Goal: Task Accomplishment & Management: Manage account settings

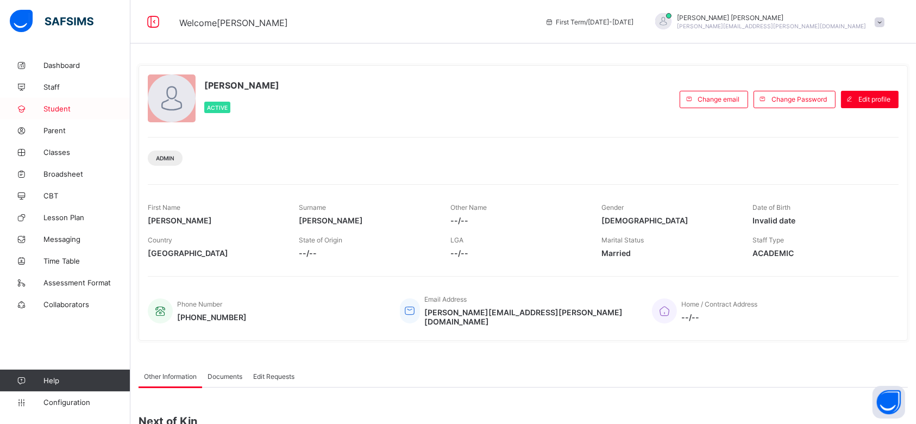
click at [64, 108] on span "Student" at bounding box center [86, 108] width 87 height 9
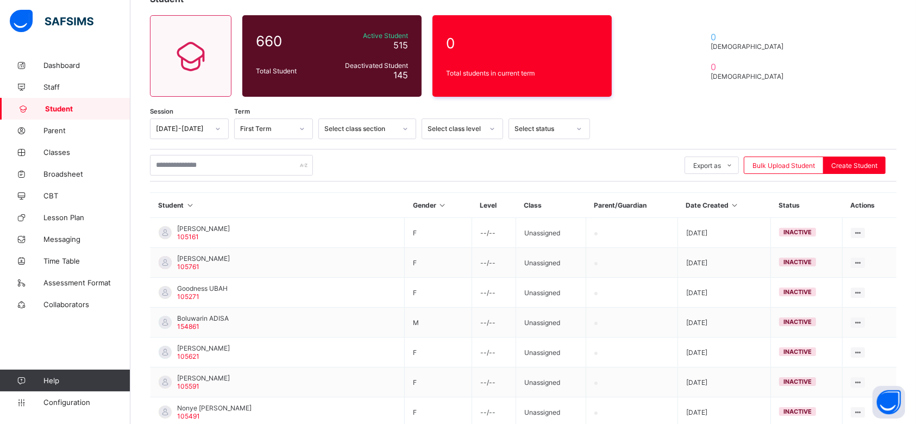
scroll to position [72, 0]
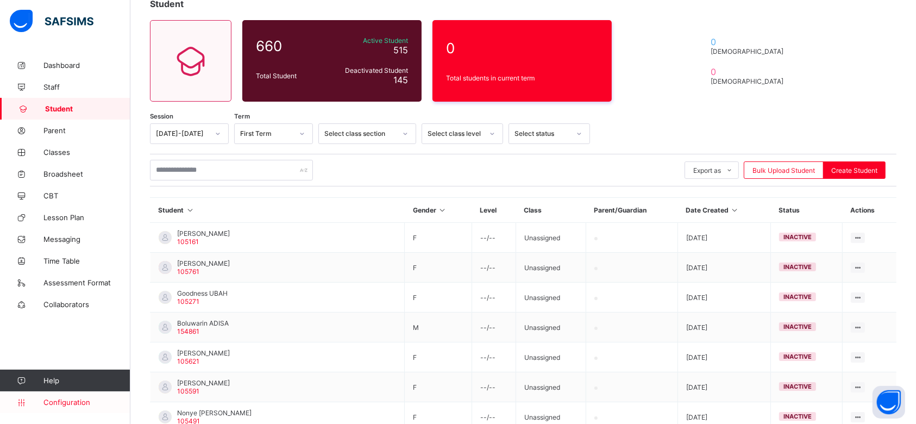
click at [61, 402] on span "Configuration" at bounding box center [86, 402] width 86 height 9
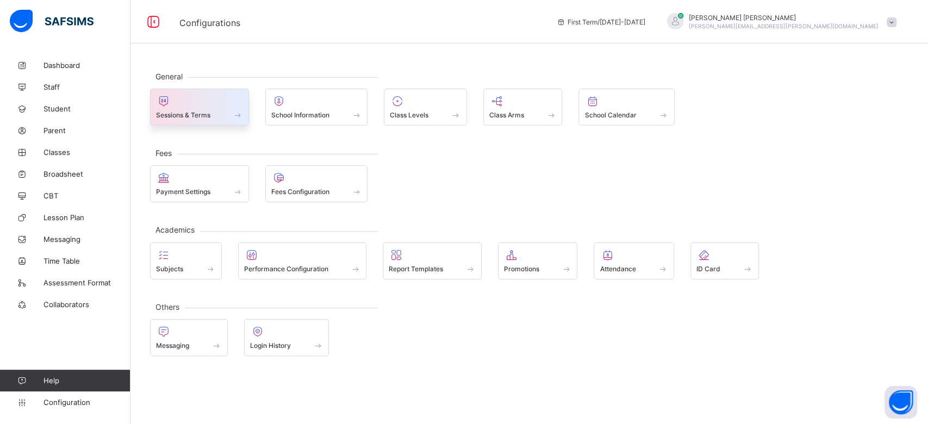
click at [212, 120] on div "Sessions & Terms" at bounding box center [199, 107] width 99 height 37
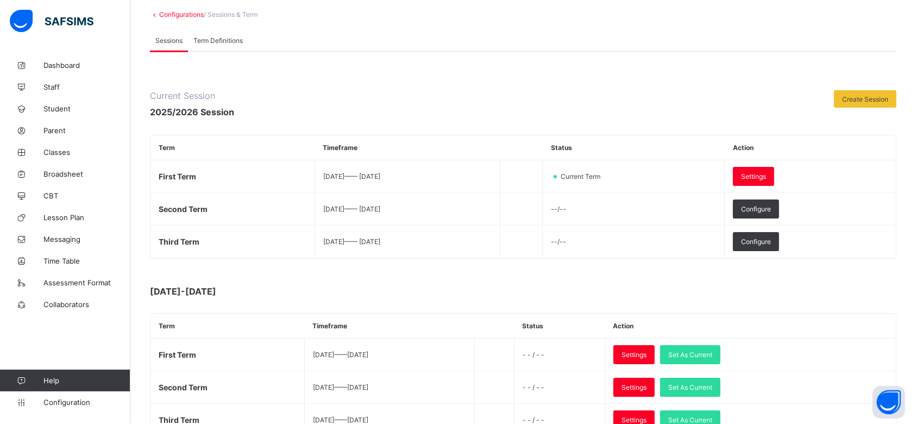
scroll to position [145, 0]
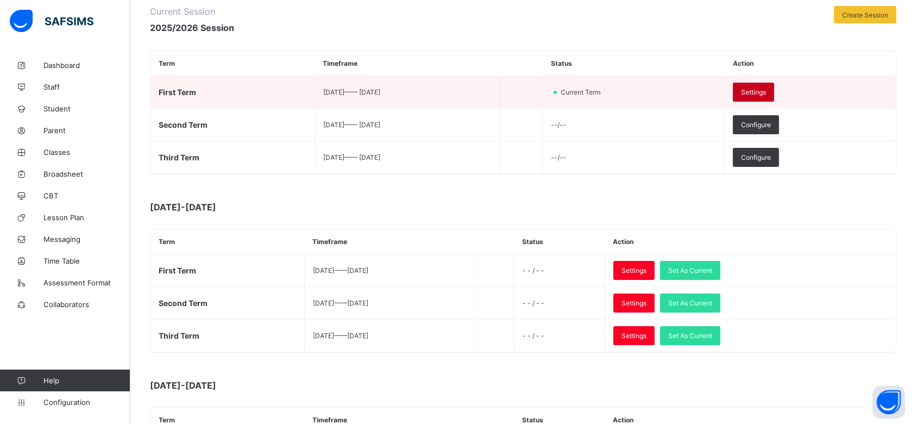
click at [766, 93] on span "Settings" at bounding box center [753, 92] width 25 height 8
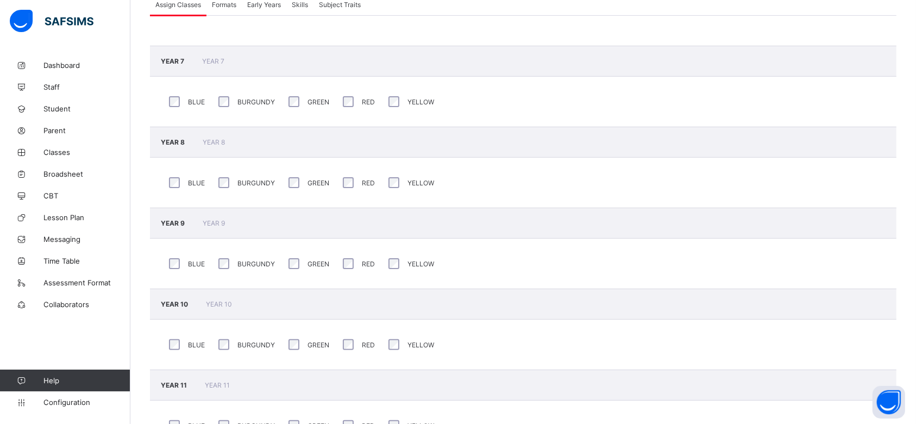
scroll to position [133, 0]
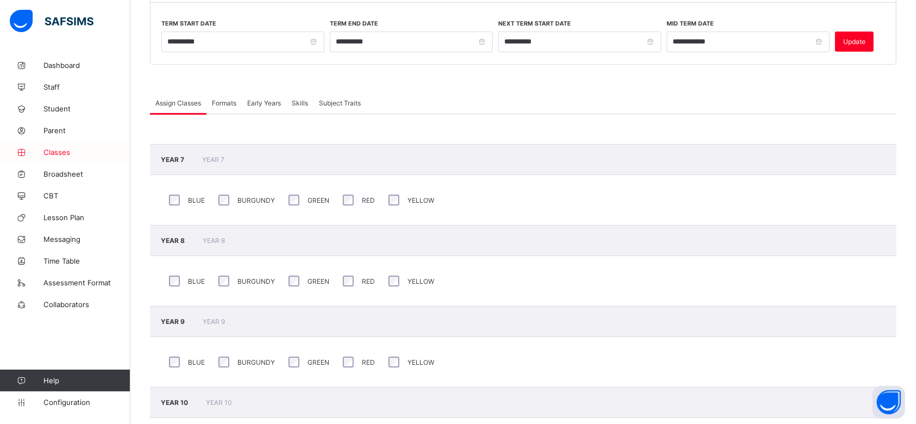
click at [54, 148] on span "Classes" at bounding box center [86, 152] width 87 height 9
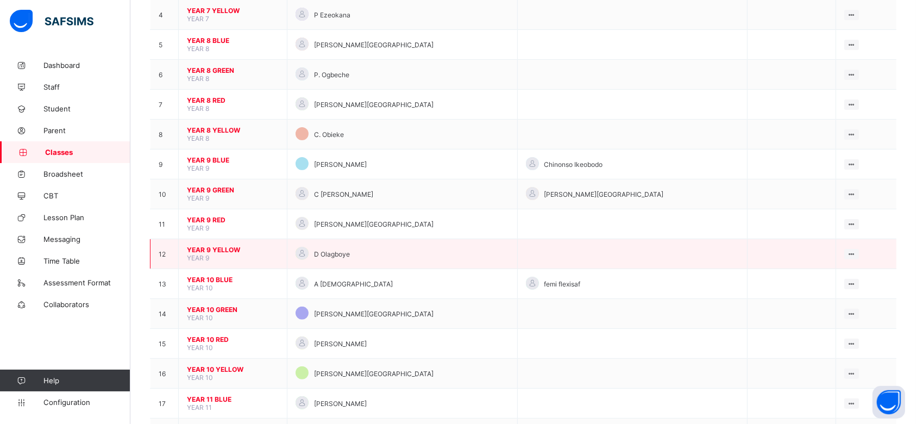
scroll to position [72, 0]
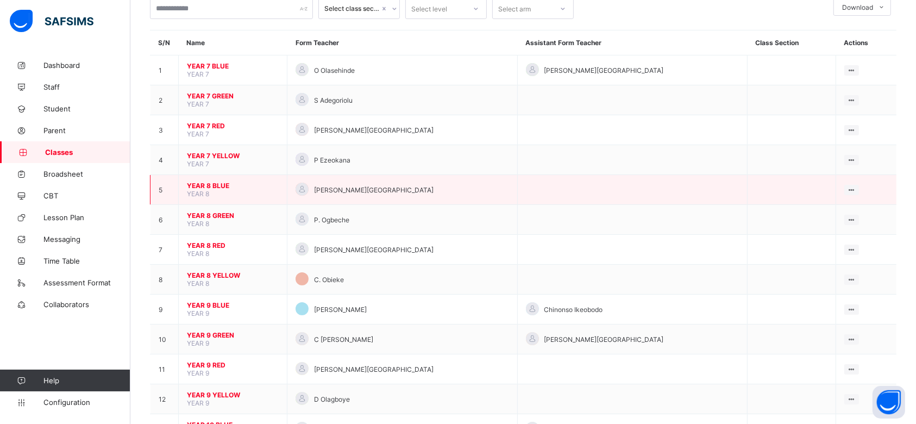
click at [209, 182] on span "YEAR 8 BLUE" at bounding box center [233, 186] width 92 height 8
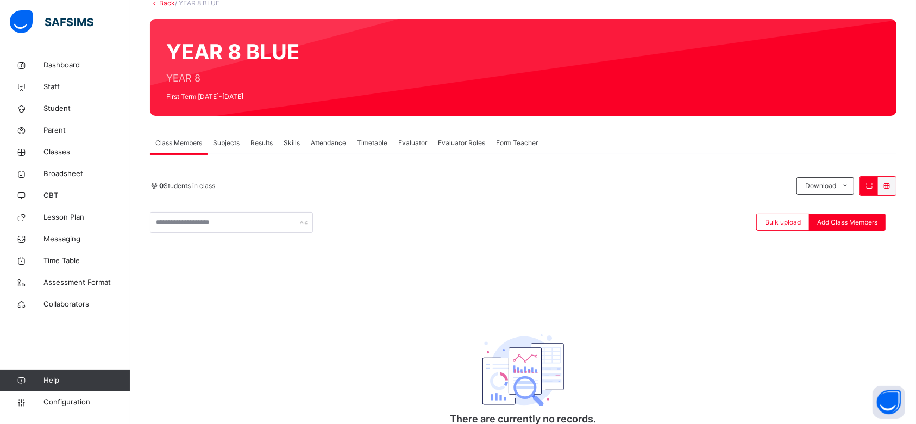
scroll to position [136, 0]
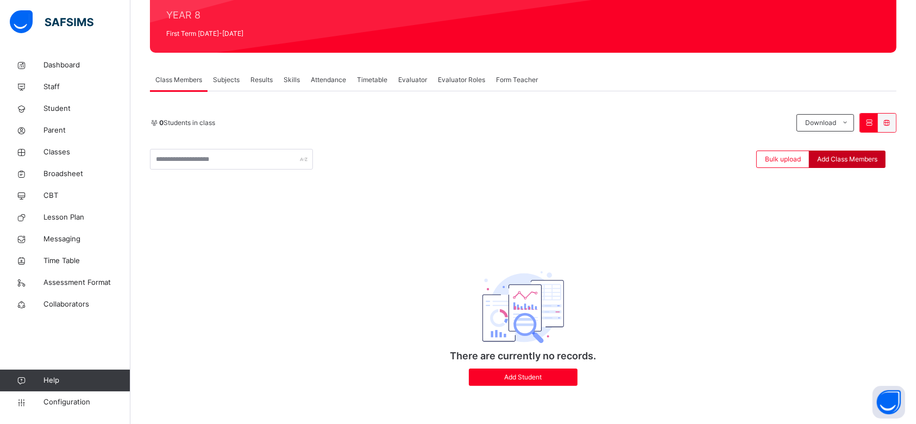
click at [861, 158] on span "Add Class Members" at bounding box center [847, 159] width 60 height 10
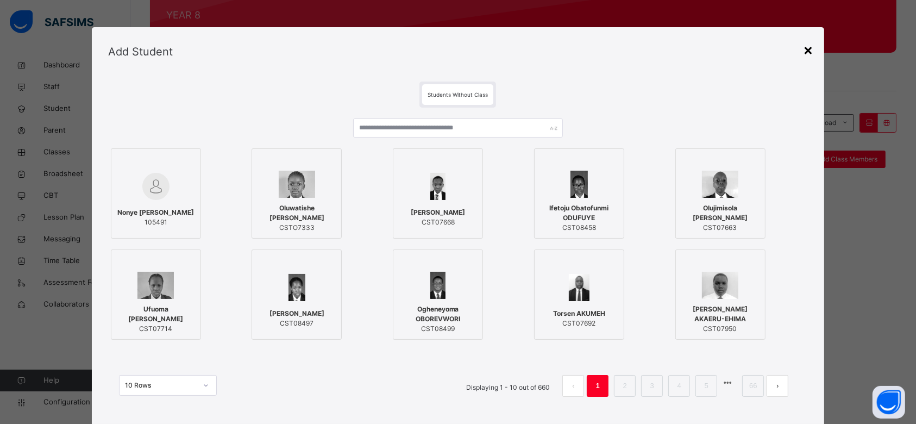
click at [810, 53] on div "×" at bounding box center [808, 49] width 10 height 23
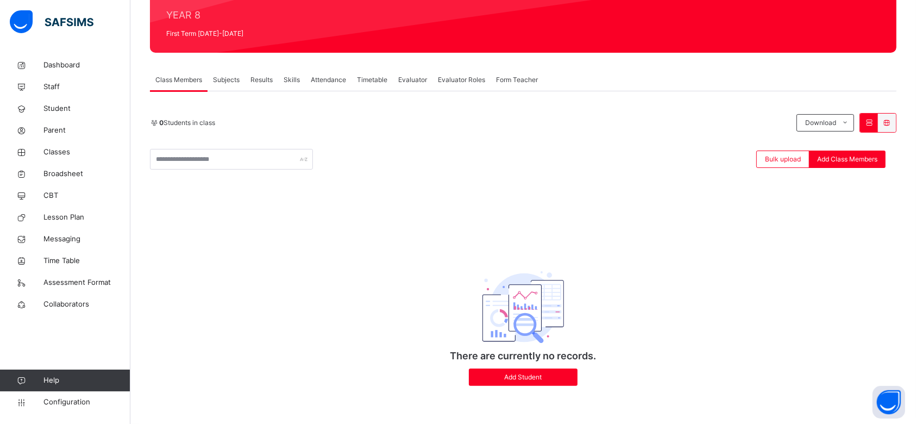
click at [874, 119] on icon at bounding box center [869, 122] width 9 height 8
click at [892, 123] on icon at bounding box center [887, 122] width 9 height 8
click at [878, 121] on div at bounding box center [869, 123] width 18 height 18
click at [58, 149] on span "Classes" at bounding box center [86, 152] width 87 height 11
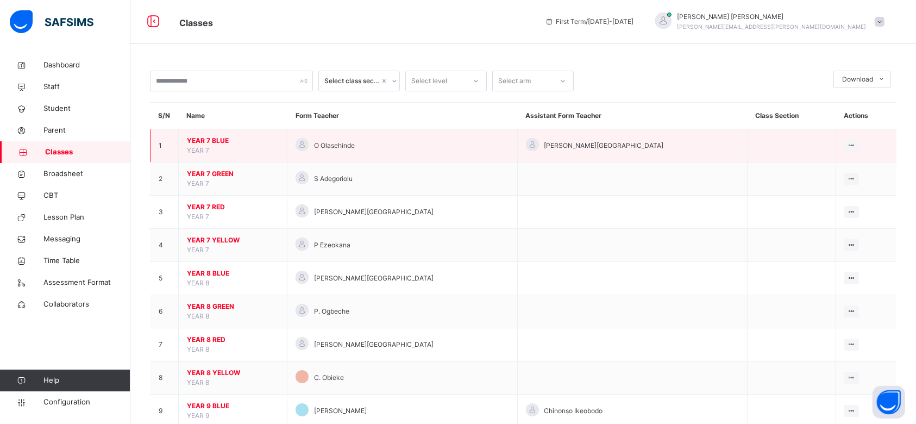
click at [210, 142] on span "YEAR 7 BLUE" at bounding box center [233, 141] width 92 height 10
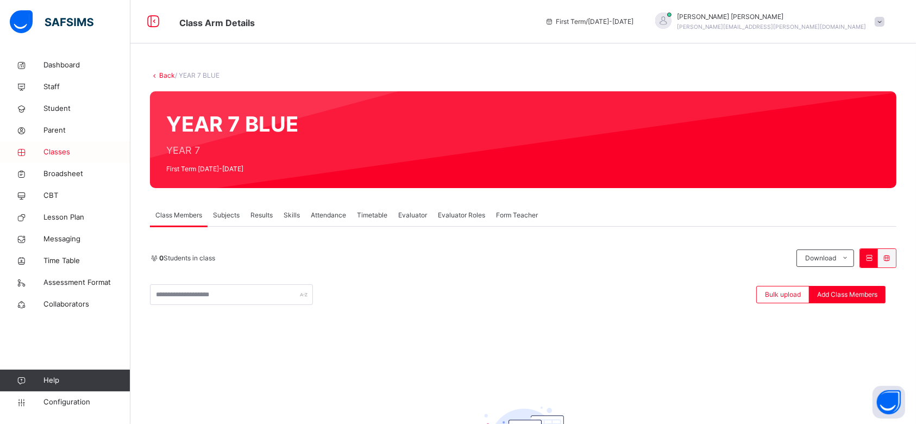
click at [61, 152] on span "Classes" at bounding box center [86, 152] width 87 height 11
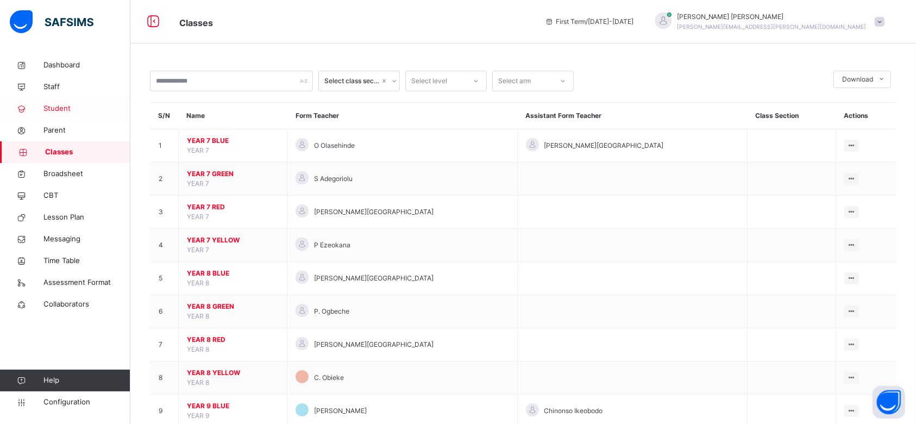
click at [62, 108] on span "Student" at bounding box center [86, 108] width 87 height 11
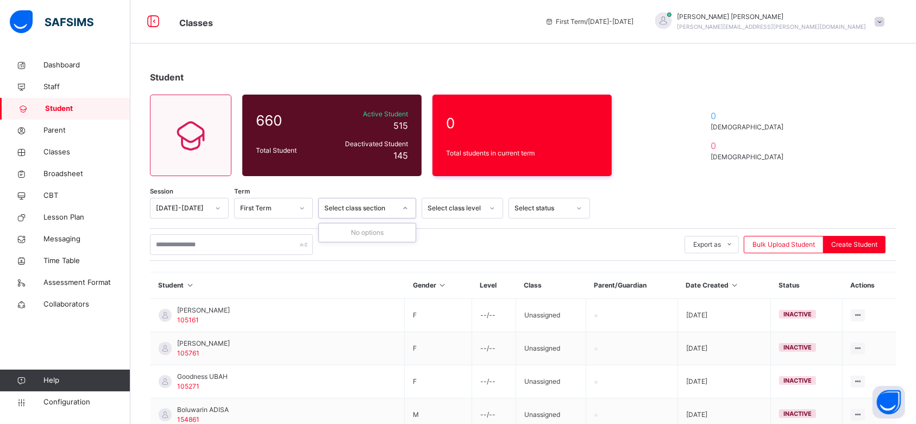
click at [402, 209] on icon at bounding box center [405, 208] width 7 height 11
click at [462, 210] on div "Select class level" at bounding box center [455, 208] width 55 height 10
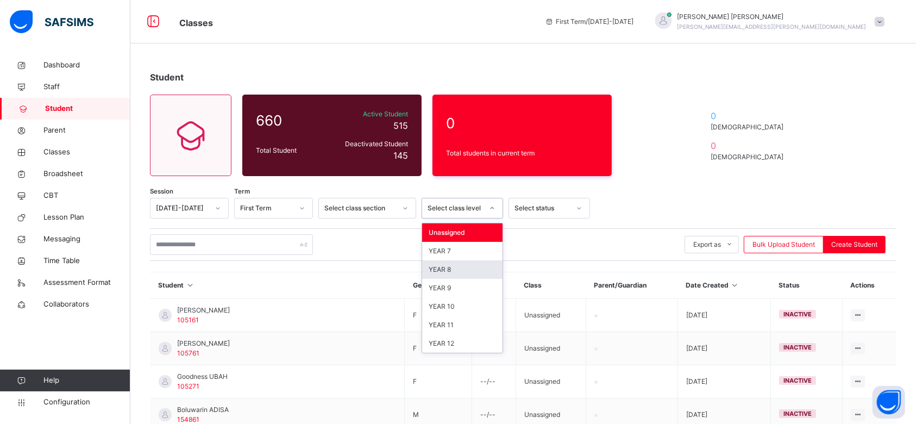
click at [441, 267] on div "YEAR 8" at bounding box center [462, 269] width 80 height 18
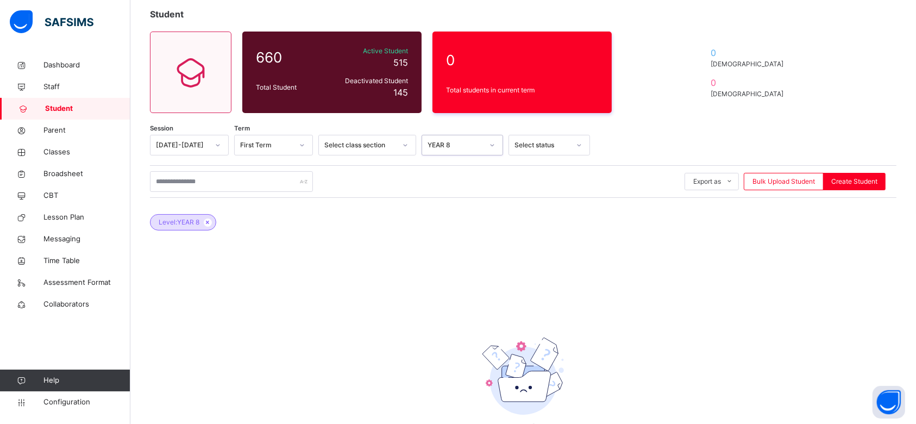
scroll to position [124, 0]
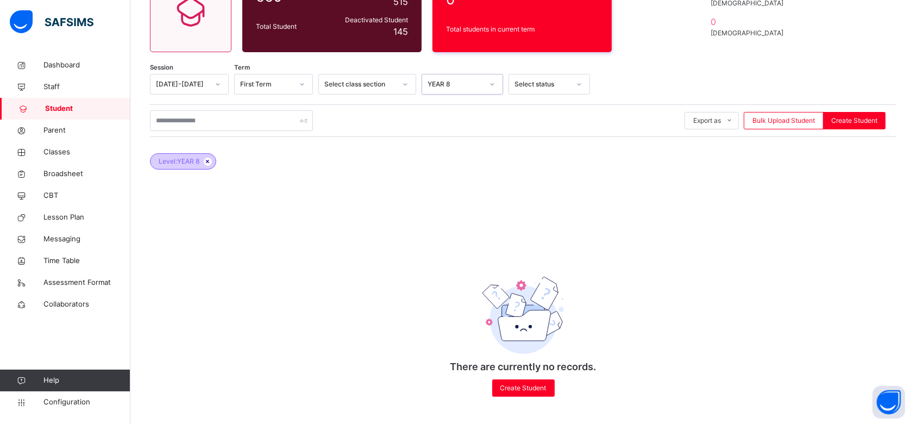
click at [210, 159] on icon at bounding box center [207, 161] width 9 height 7
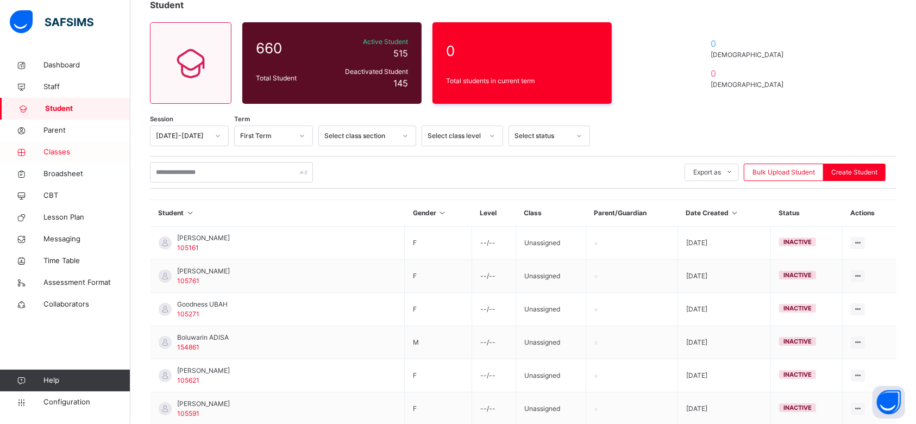
scroll to position [0, 0]
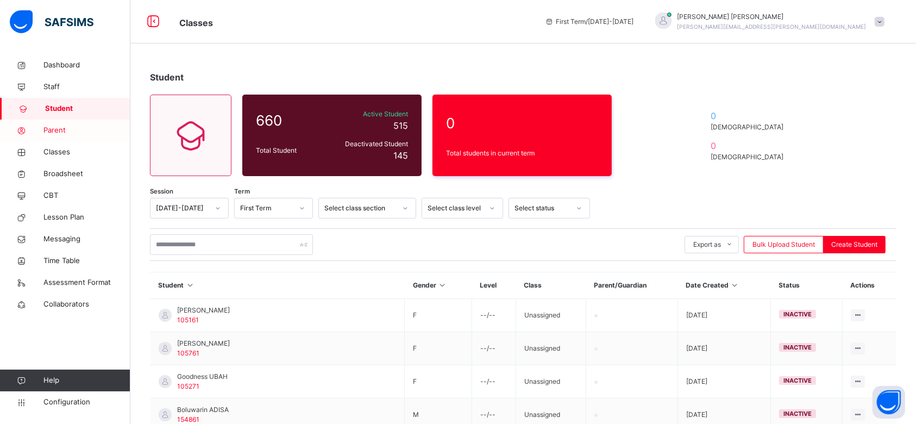
click at [54, 133] on span "Parent" at bounding box center [86, 130] width 87 height 11
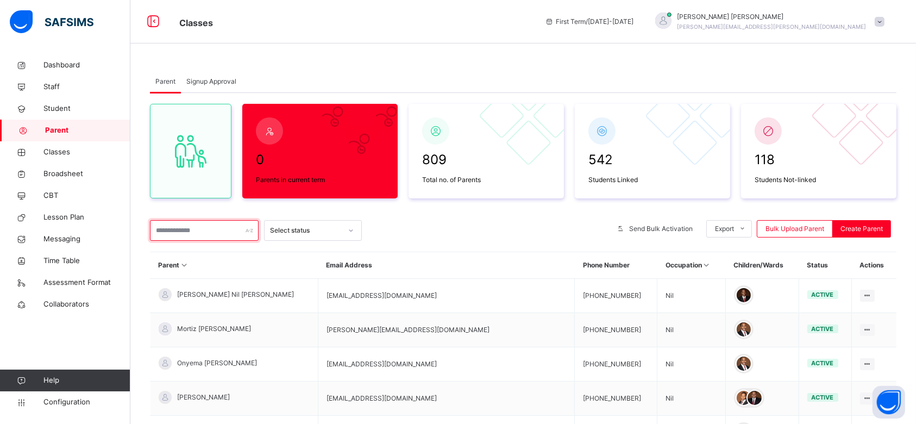
click at [167, 228] on input "text" at bounding box center [204, 230] width 109 height 21
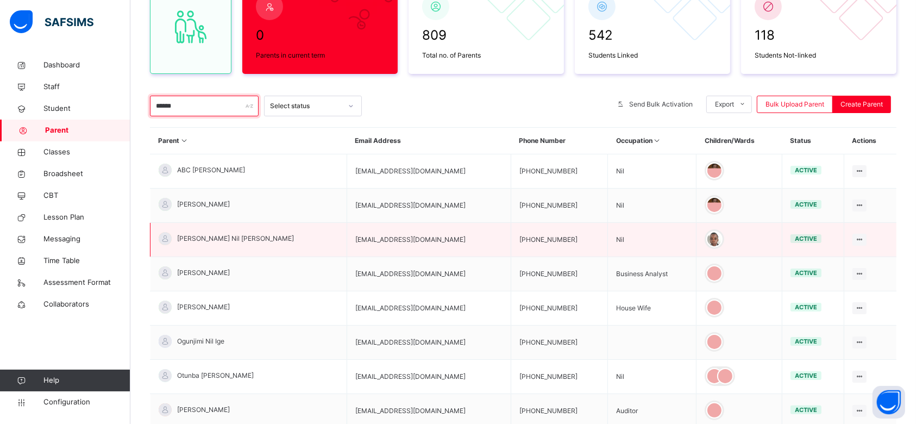
scroll to position [145, 0]
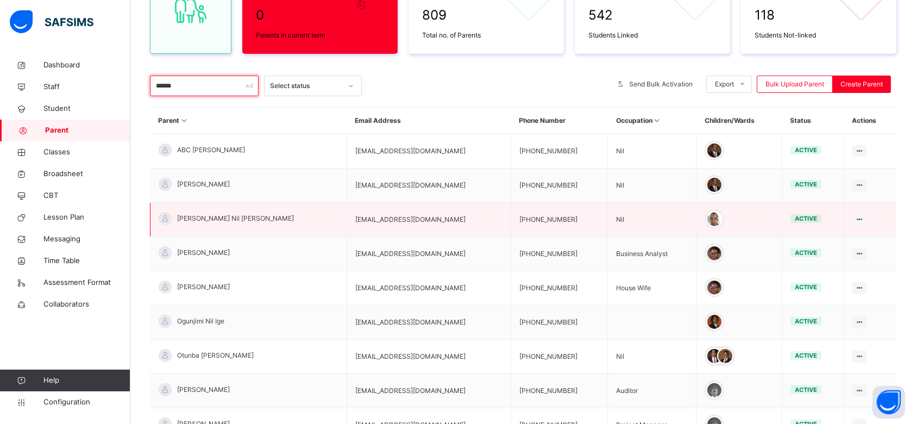
type input "******"
click at [214, 217] on span "[PERSON_NAME] Nil [PERSON_NAME]" at bounding box center [235, 219] width 117 height 10
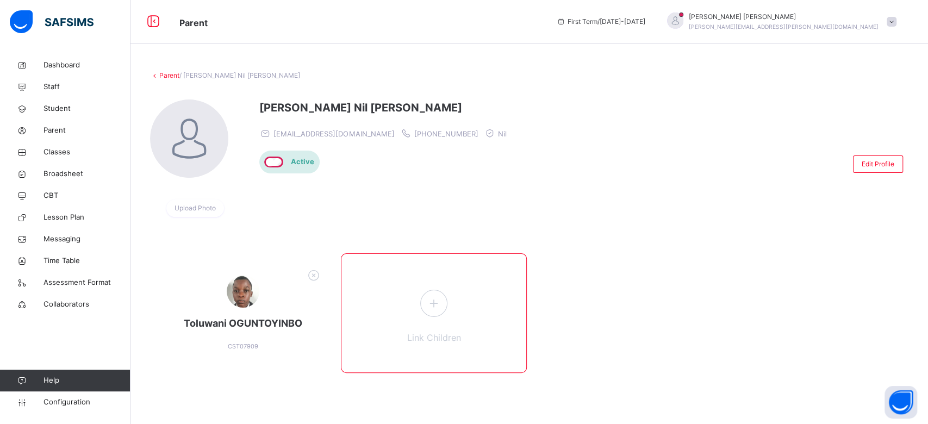
click at [434, 308] on icon at bounding box center [434, 302] width 20 height 21
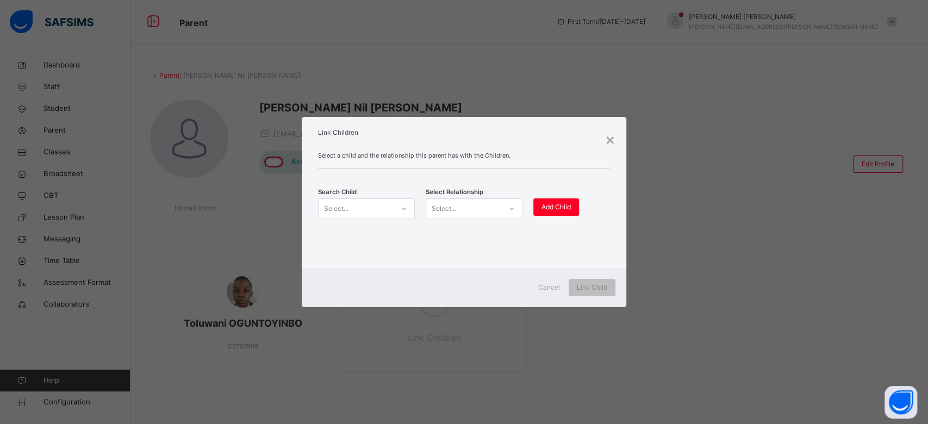
click at [384, 210] on div "Select..." at bounding box center [355, 209] width 75 height 17
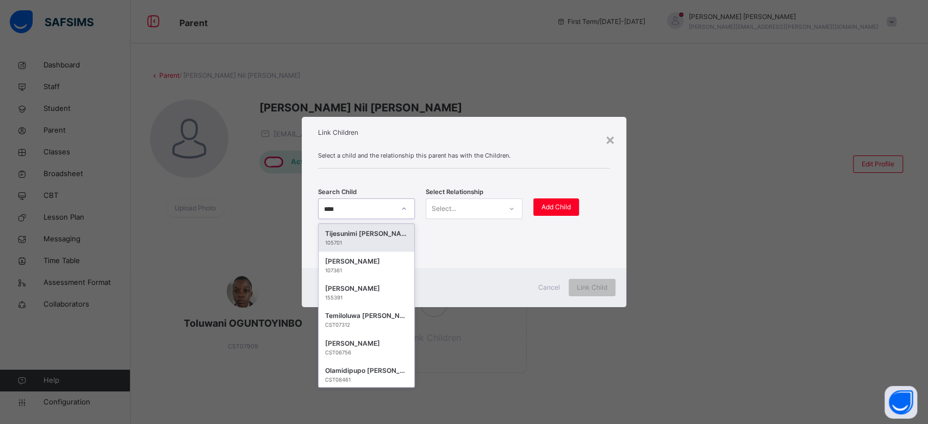
type input "*****"
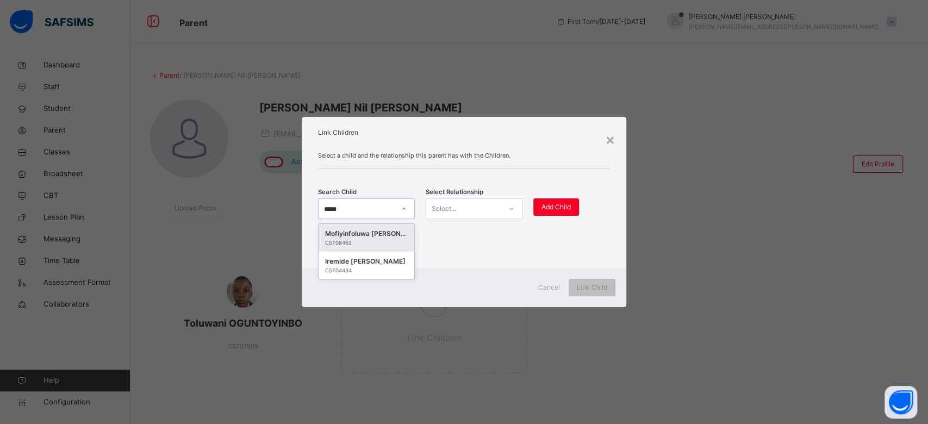
click at [377, 230] on div "Mofiyinfoluwa [PERSON_NAME]" at bounding box center [366, 233] width 83 height 11
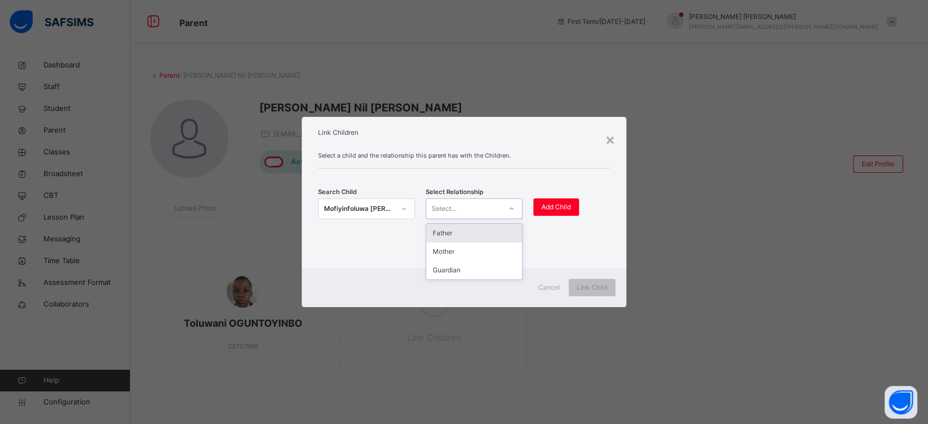
click at [465, 207] on div "Select..." at bounding box center [463, 209] width 75 height 17
click at [459, 236] on div "Father" at bounding box center [474, 233] width 96 height 18
click at [538, 207] on div "Add Child" at bounding box center [556, 206] width 46 height 17
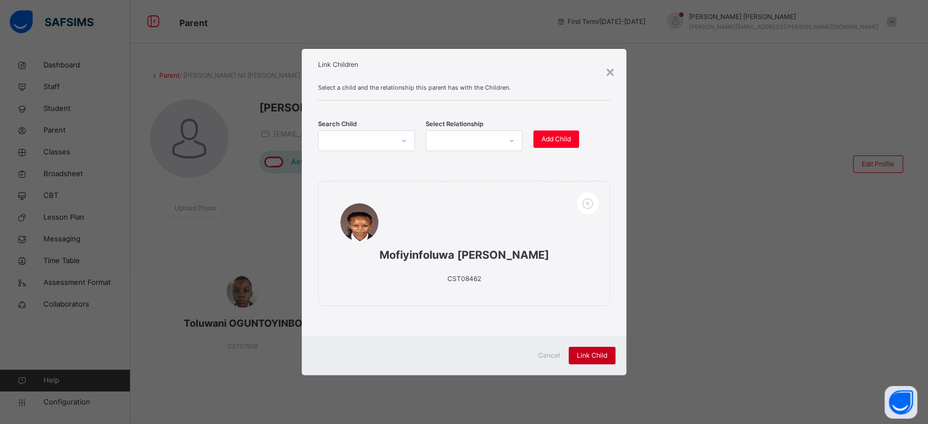
click at [590, 356] on span "Link Child" at bounding box center [592, 356] width 30 height 10
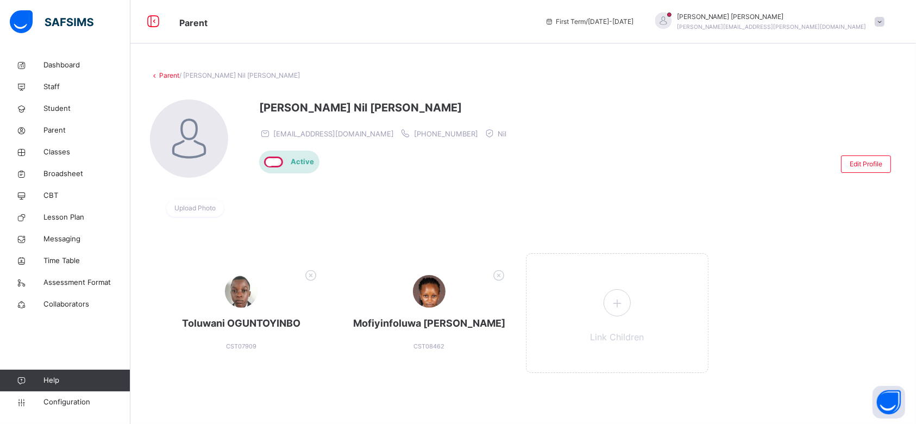
click at [174, 78] on link "Parent" at bounding box center [169, 75] width 20 height 8
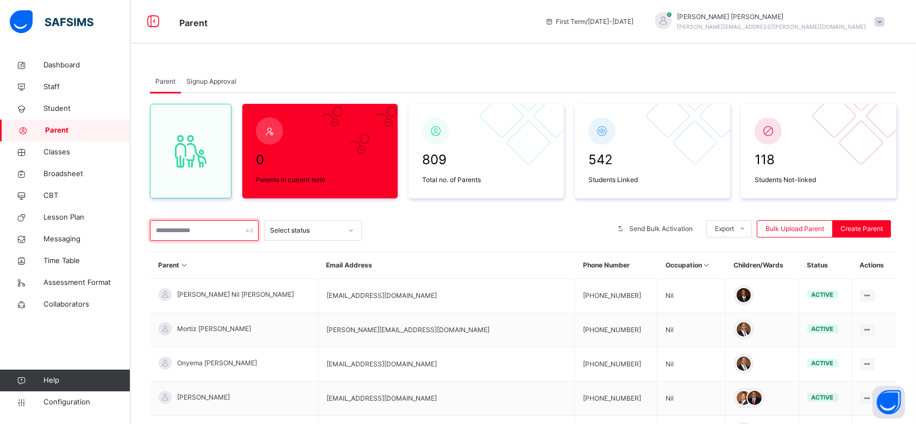
click at [215, 228] on input "text" at bounding box center [204, 230] width 109 height 21
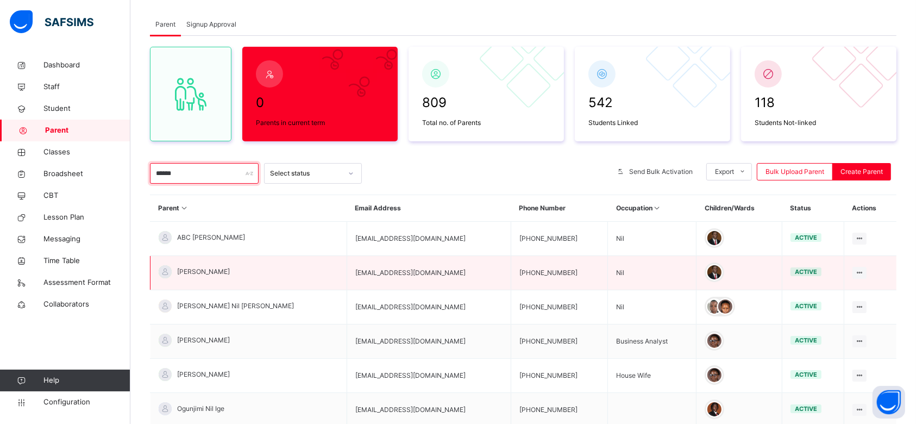
scroll to position [145, 0]
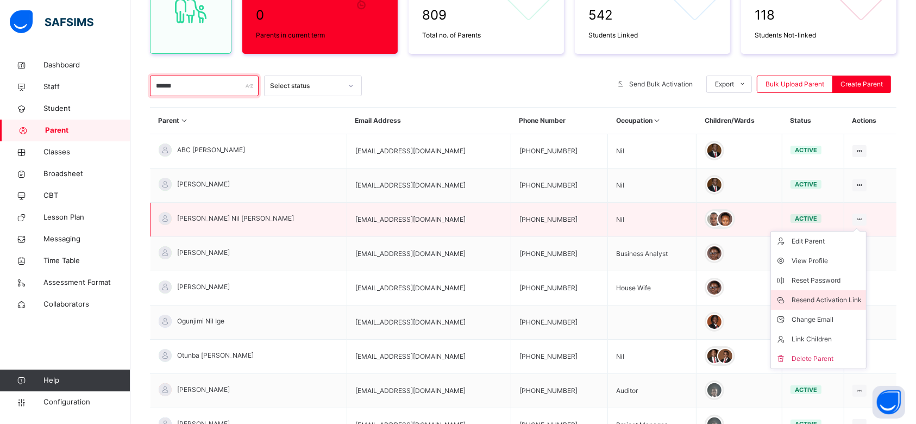
type input "******"
click at [836, 299] on div "Resend Activation Link" at bounding box center [827, 300] width 70 height 11
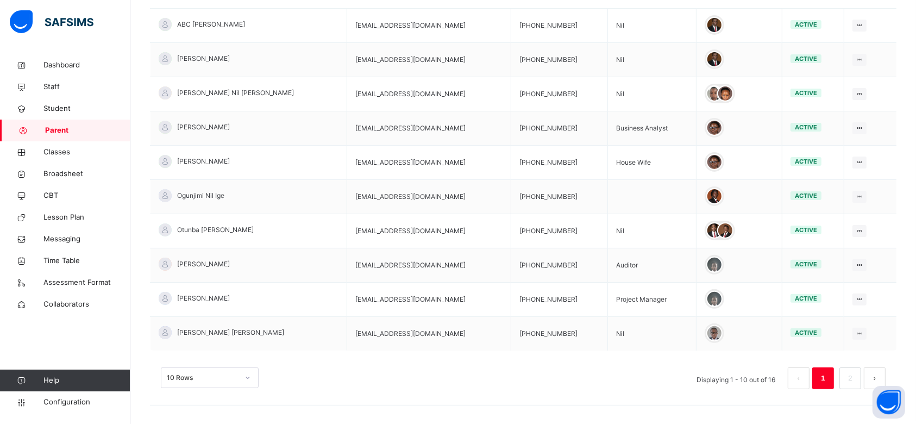
scroll to position [53, 0]
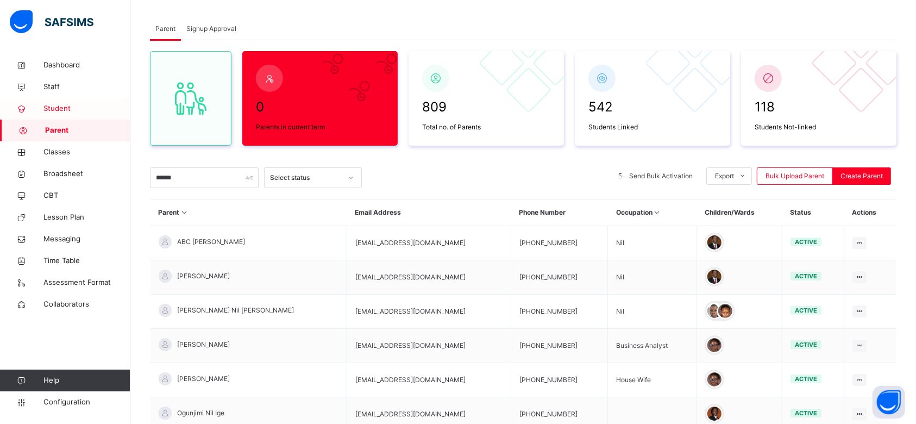
click at [64, 110] on span "Student" at bounding box center [86, 108] width 87 height 11
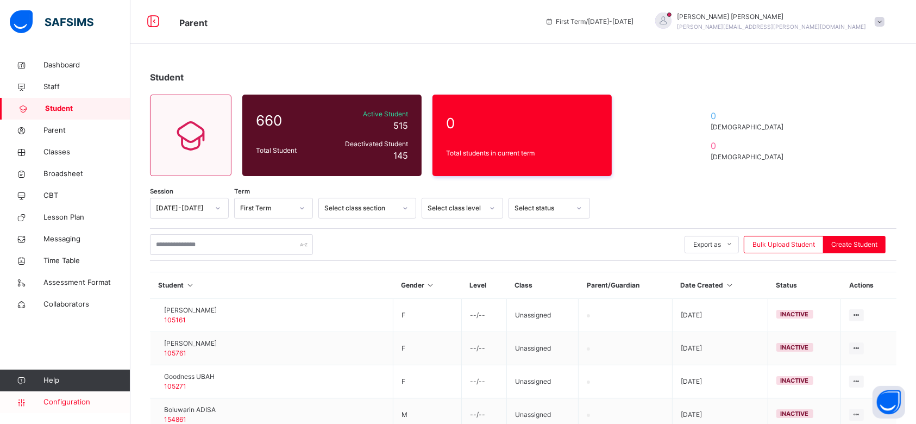
click at [69, 405] on span "Configuration" at bounding box center [86, 402] width 86 height 11
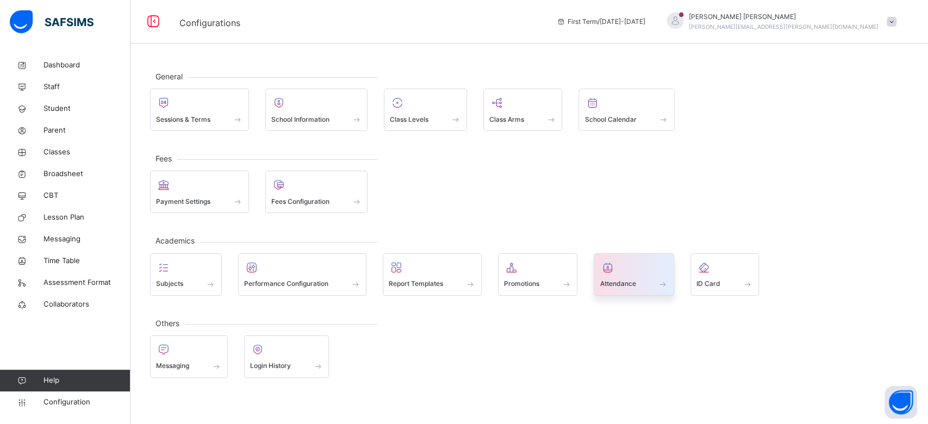
click at [652, 284] on div "Attendance" at bounding box center [633, 283] width 68 height 11
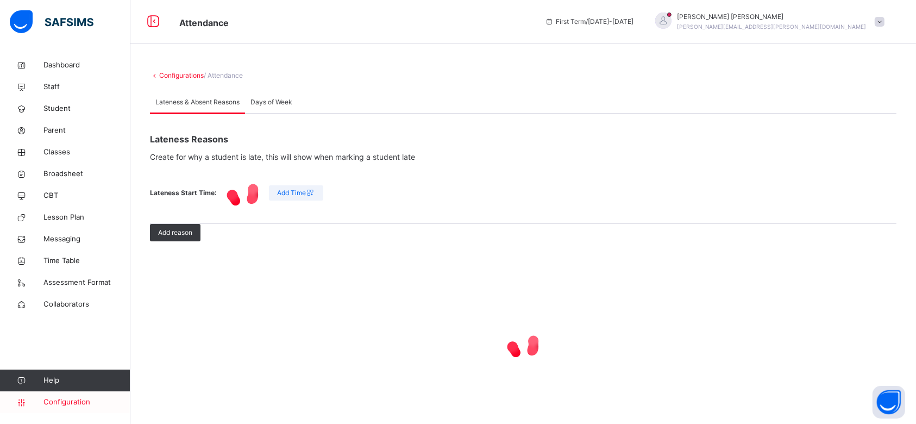
click at [55, 401] on span "Configuration" at bounding box center [86, 402] width 86 height 11
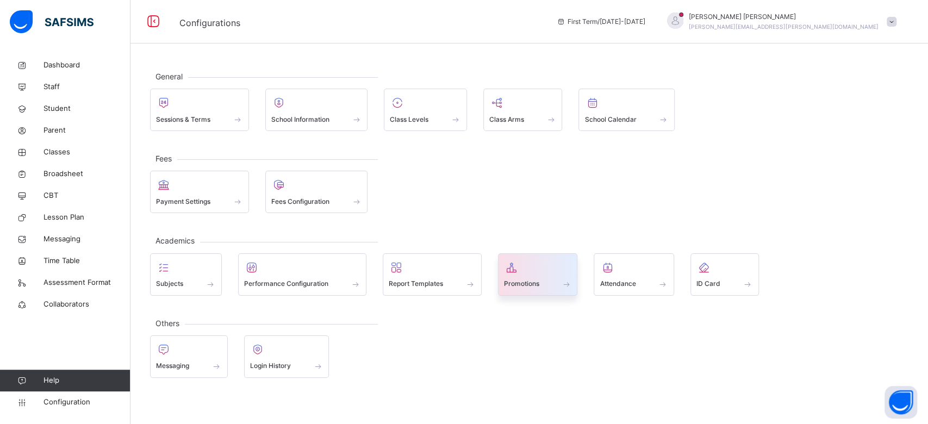
click at [558, 281] on div "Promotions" at bounding box center [538, 283] width 68 height 11
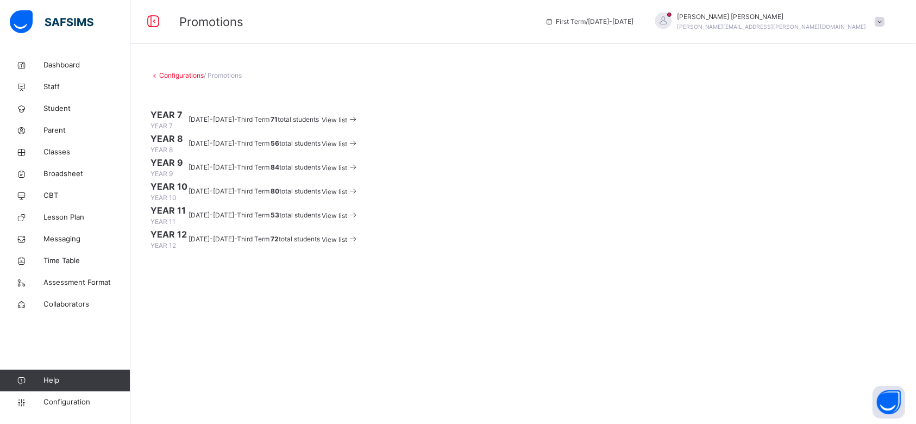
scroll to position [48, 0]
click at [347, 148] on span "View list" at bounding box center [335, 144] width 26 height 8
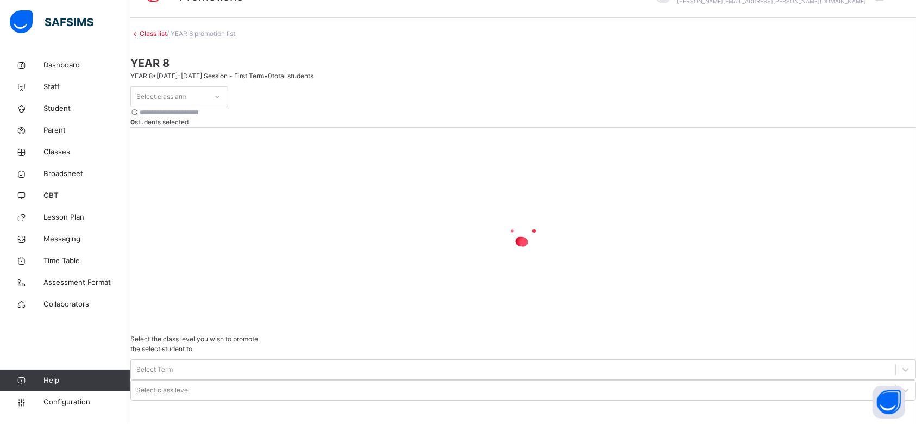
scroll to position [42, 0]
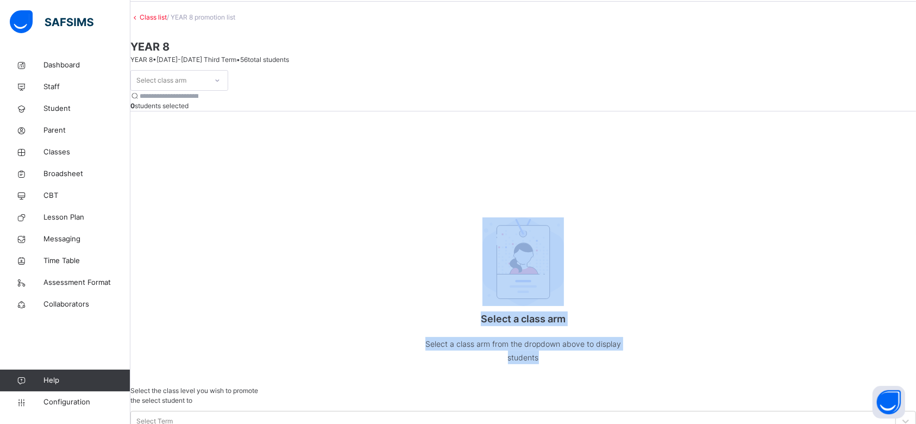
drag, startPoint x: 605, startPoint y: 248, endPoint x: 590, endPoint y: 326, distance: 79.2
click at [590, 326] on div "Select class arm 0 students selected Select a class arm Select a class arm from…" at bounding box center [523, 228] width 786 height 316
click at [492, 286] on div "Select a class arm Select a class arm from the dropdown above to display studen…" at bounding box center [523, 286] width 786 height 199
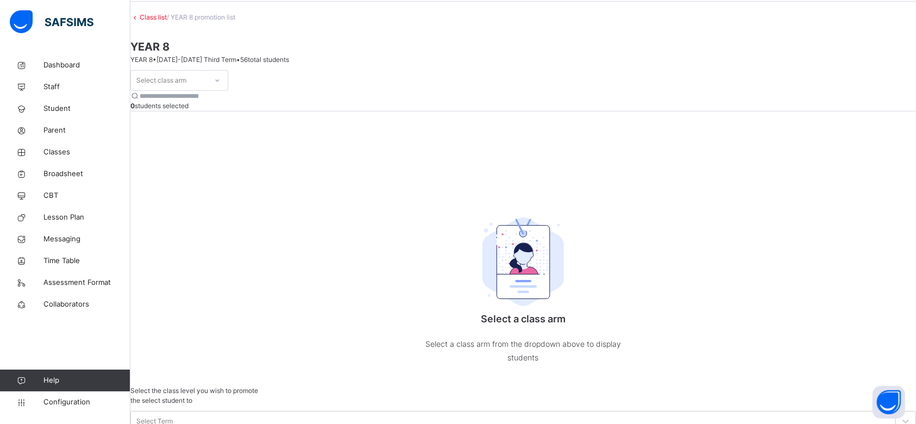
click at [221, 86] on icon at bounding box center [217, 80] width 7 height 11
click at [198, 114] on div "BLUE" at bounding box center [179, 105] width 97 height 18
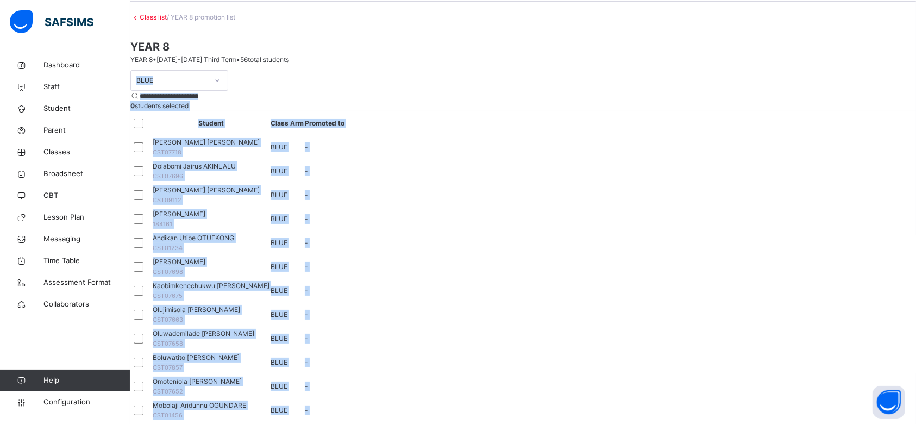
drag, startPoint x: 608, startPoint y: 246, endPoint x: 430, endPoint y: 84, distance: 240.8
click at [427, 84] on div "Class list / YEAR 8 promotion list YEAR 8 YEAR 8 • [DATE]-[DATE] Third Term • 5…" at bounding box center [523, 361] width 786 height 699
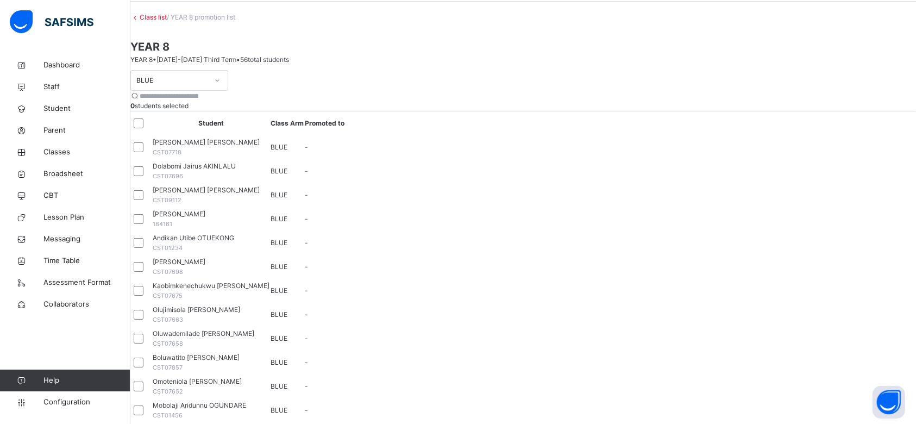
click at [490, 39] on span at bounding box center [523, 35] width 786 height 5
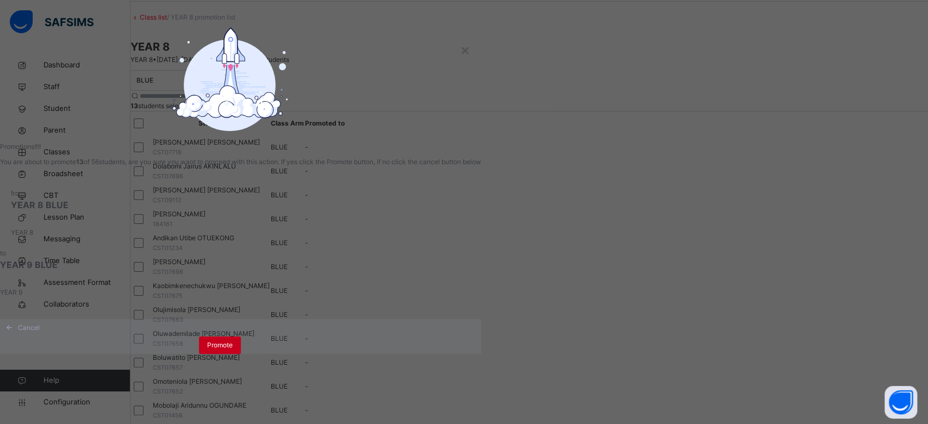
click at [233, 350] on span "Promote" at bounding box center [220, 345] width 26 height 10
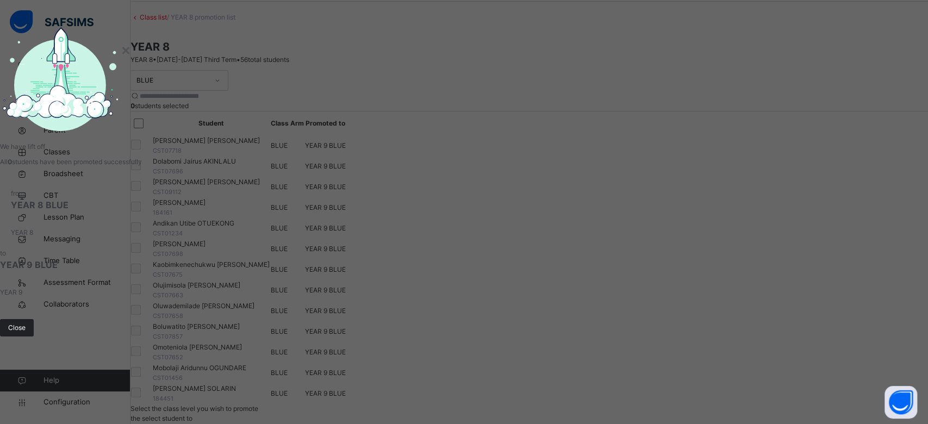
click at [26, 333] on span "Close" at bounding box center [16, 328] width 17 height 10
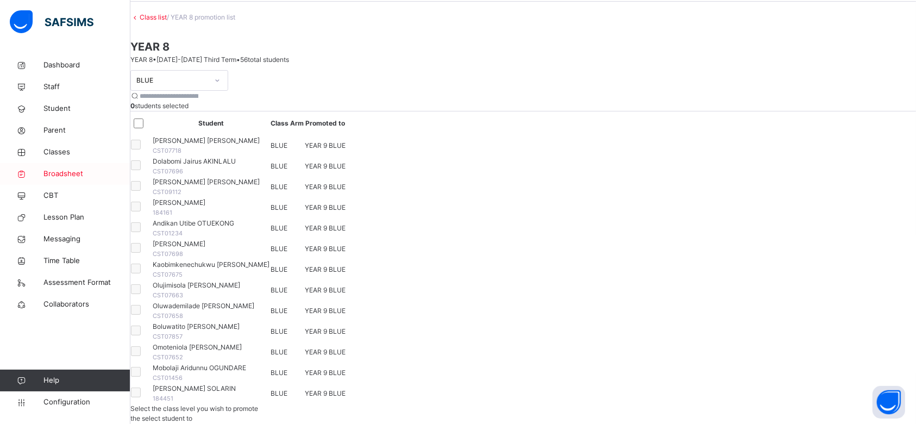
click at [53, 128] on span "Parent" at bounding box center [86, 130] width 87 height 11
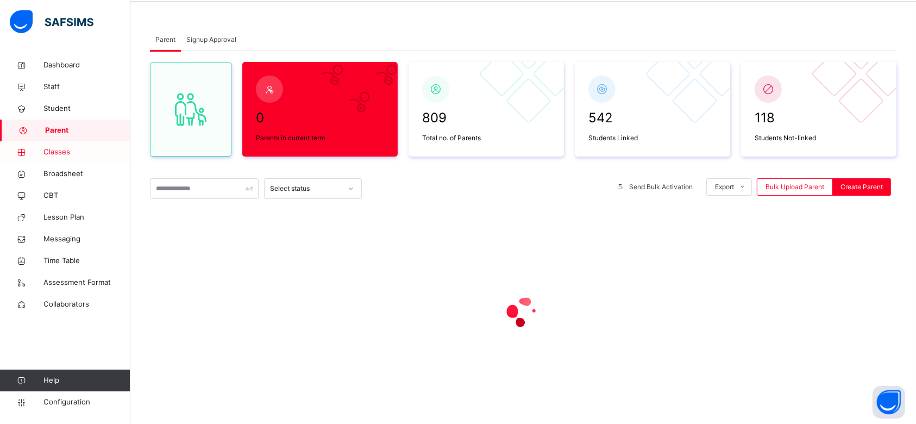
click at [56, 148] on span "Classes" at bounding box center [86, 152] width 87 height 11
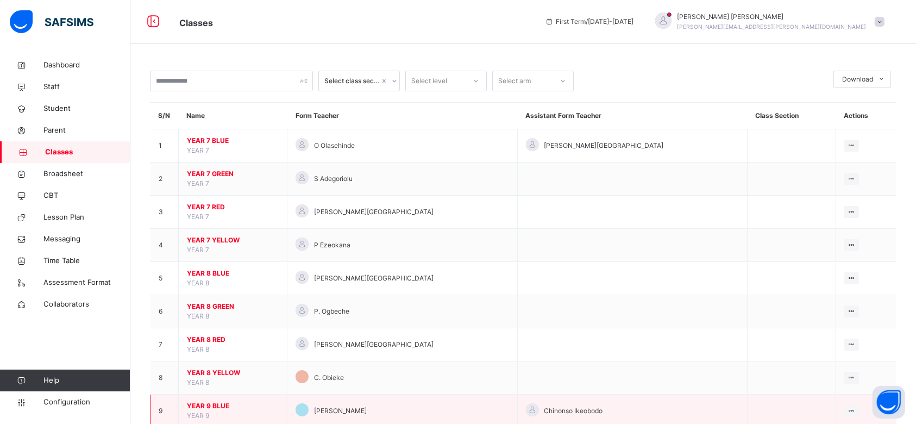
click at [219, 408] on span "YEAR 9 BLUE" at bounding box center [233, 406] width 92 height 10
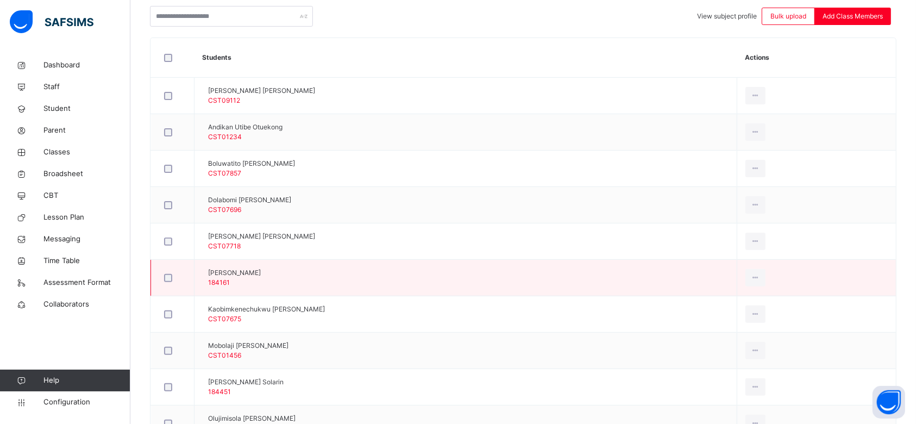
scroll to position [290, 0]
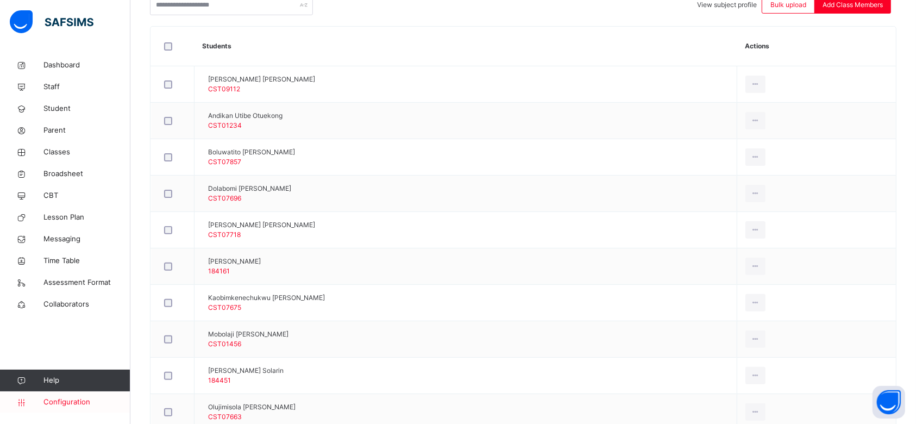
click at [56, 402] on span "Configuration" at bounding box center [86, 402] width 86 height 11
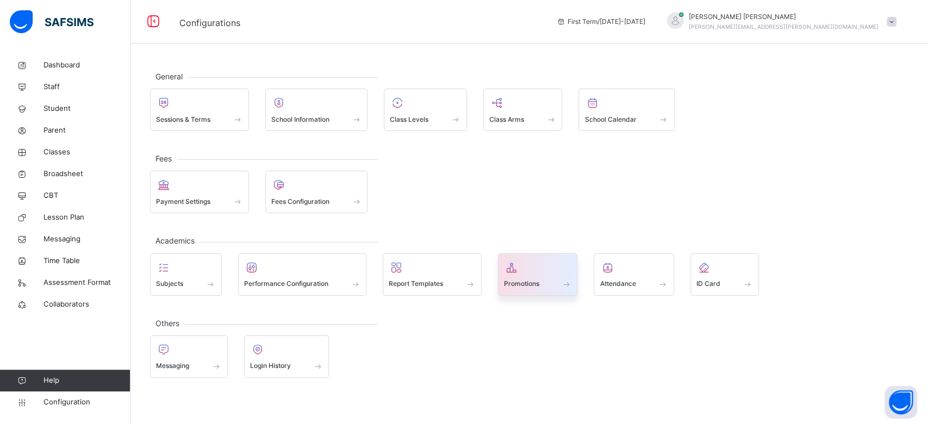
click at [565, 283] on span at bounding box center [566, 283] width 11 height 9
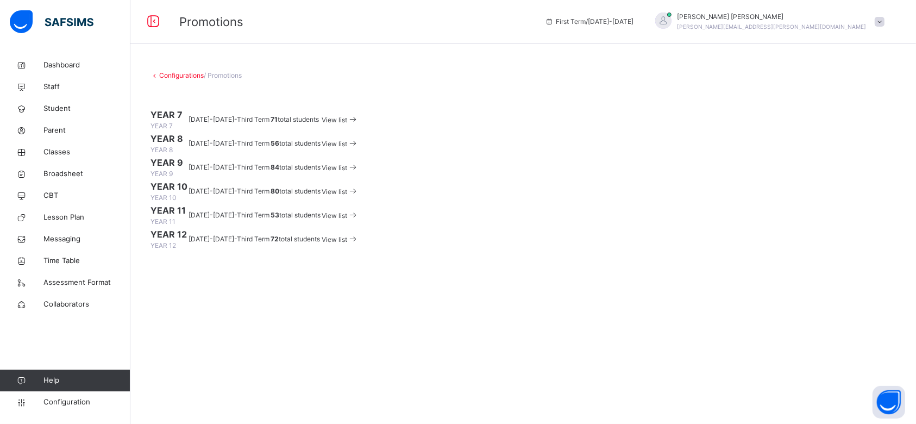
scroll to position [48, 0]
click at [347, 148] on span "View list" at bounding box center [335, 144] width 26 height 8
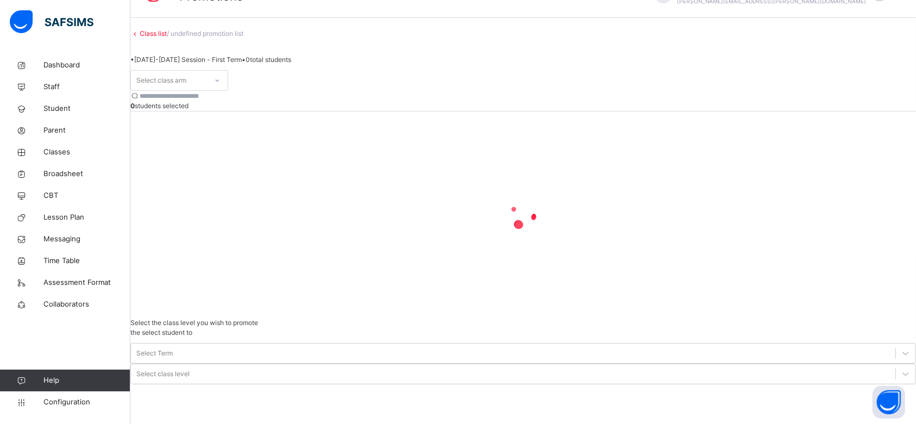
scroll to position [42, 0]
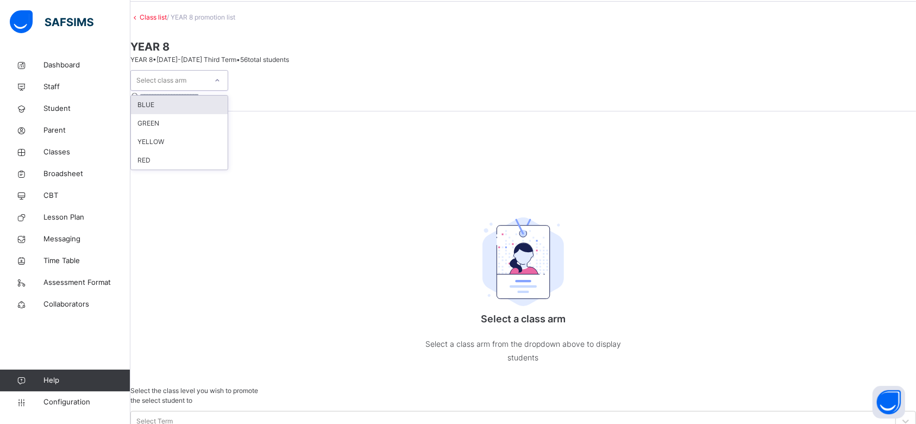
click at [221, 86] on icon at bounding box center [217, 80] width 7 height 11
click at [212, 133] on div "GREEN" at bounding box center [179, 123] width 97 height 18
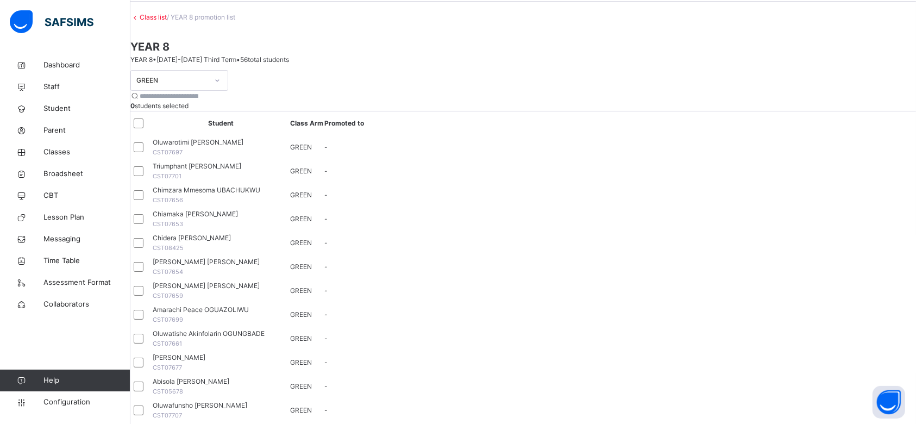
click at [608, 246] on div "GREEN 13 students selected Student Class Arm Promoted to Oluwarotimi [PERSON_NA…" at bounding box center [523, 258] width 786 height 376
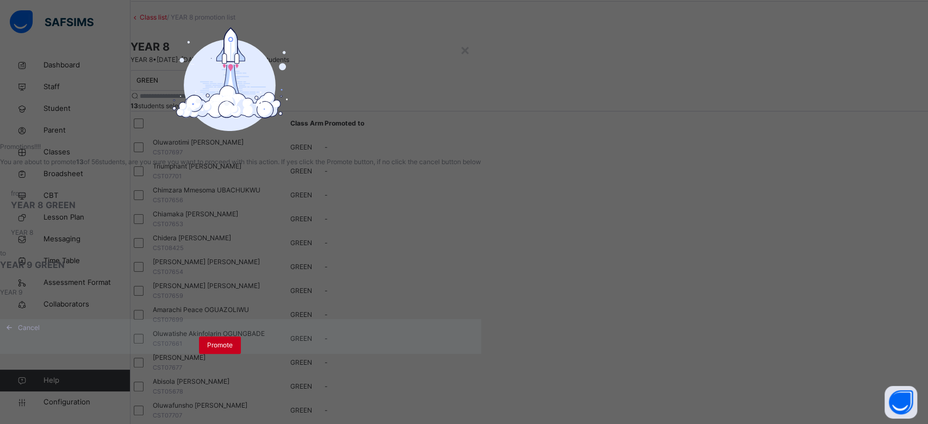
click at [241, 354] on div "Promote" at bounding box center [220, 344] width 42 height 17
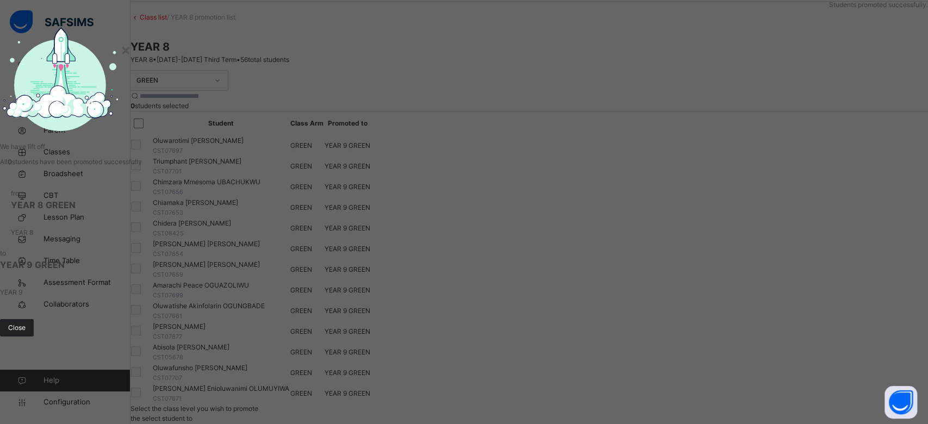
click at [26, 333] on span "Close" at bounding box center [16, 328] width 17 height 10
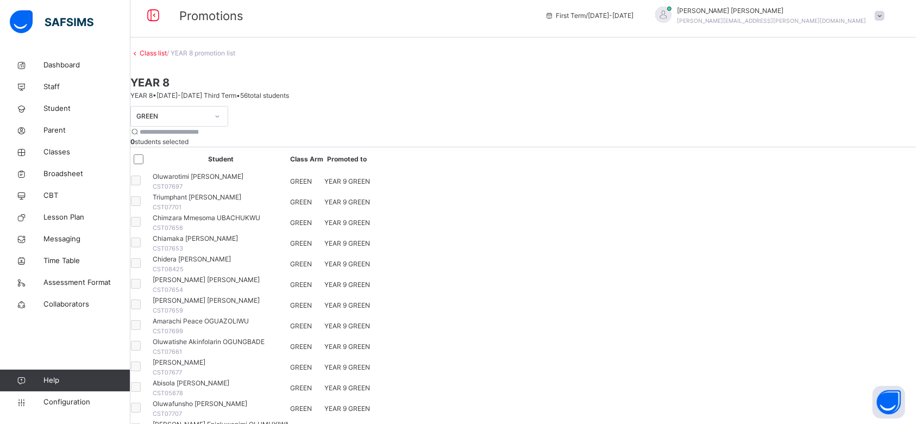
scroll to position [0, 0]
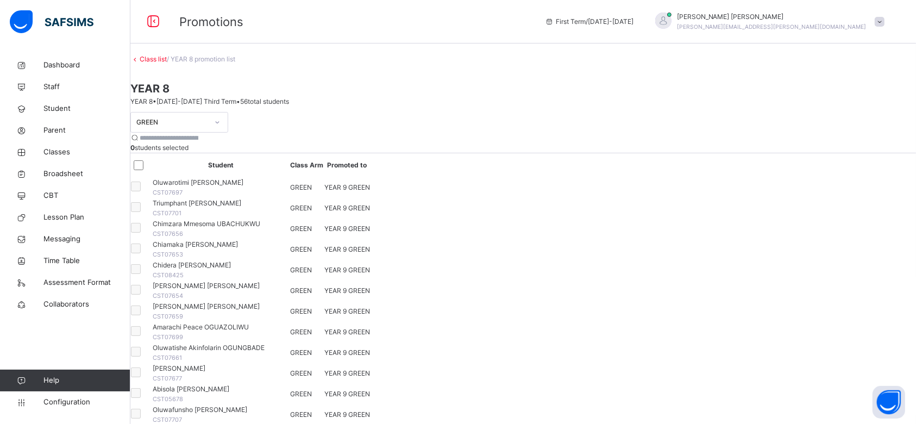
click at [227, 122] on div at bounding box center [217, 122] width 18 height 17
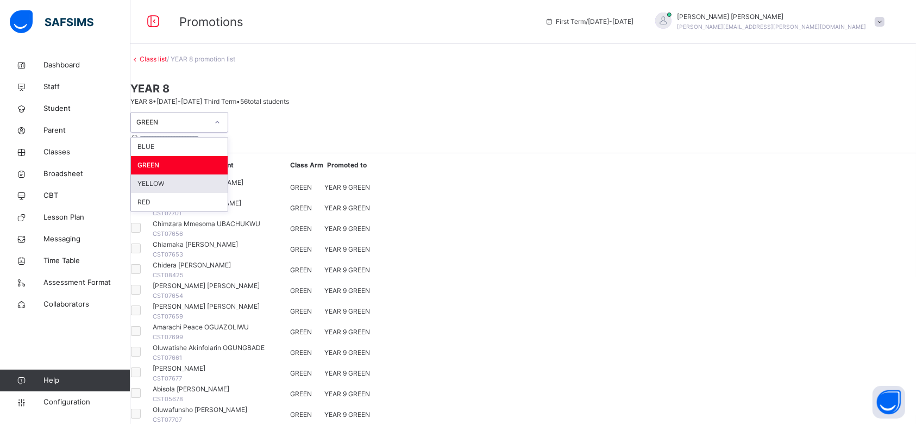
click at [202, 184] on div "YELLOW" at bounding box center [179, 183] width 97 height 18
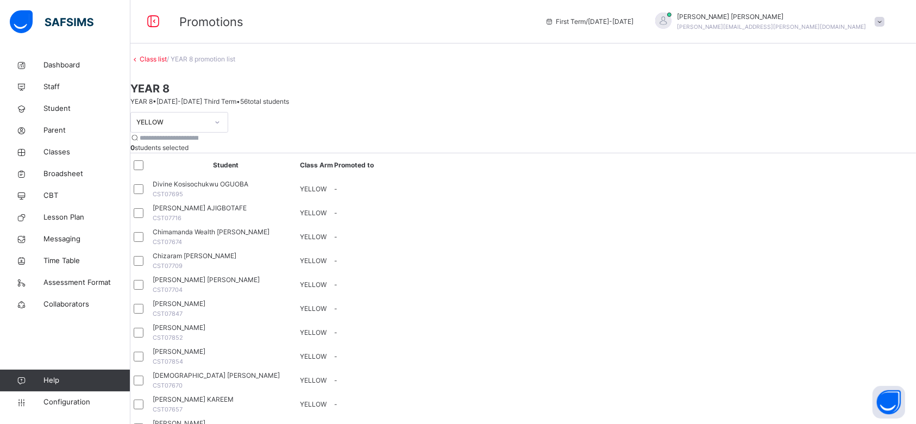
click at [149, 170] on div at bounding box center [141, 165] width 15 height 10
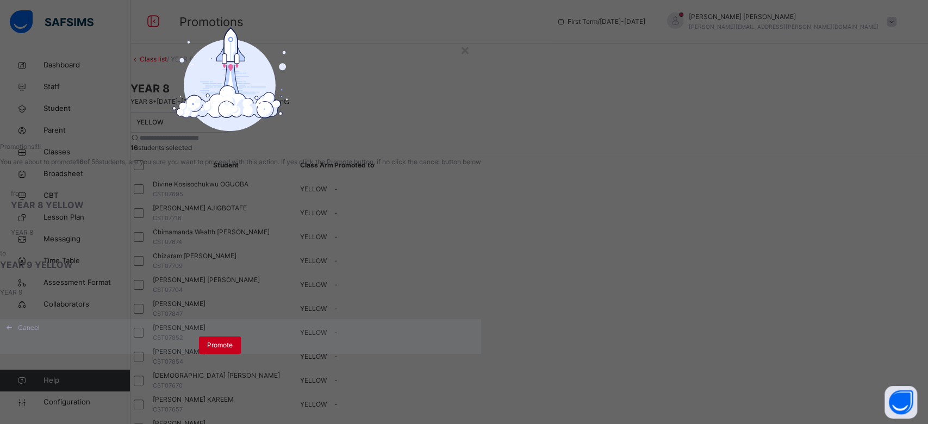
click at [233, 350] on span "Promote" at bounding box center [220, 345] width 26 height 10
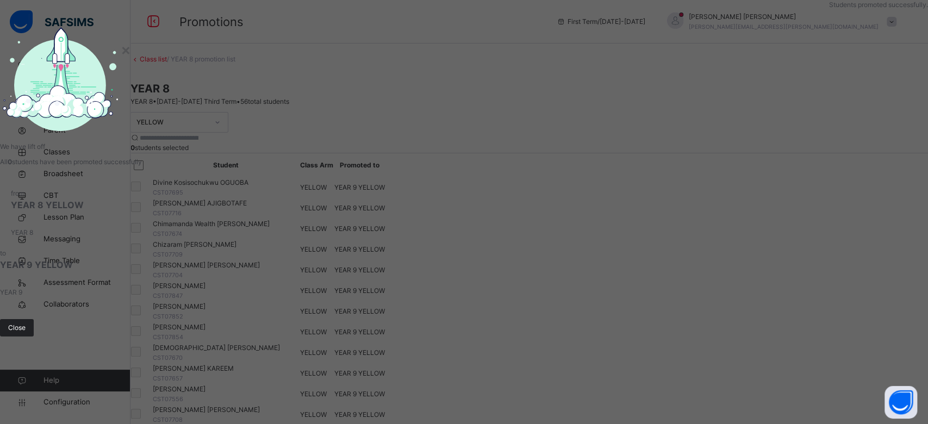
click at [26, 333] on span "Close" at bounding box center [16, 328] width 17 height 10
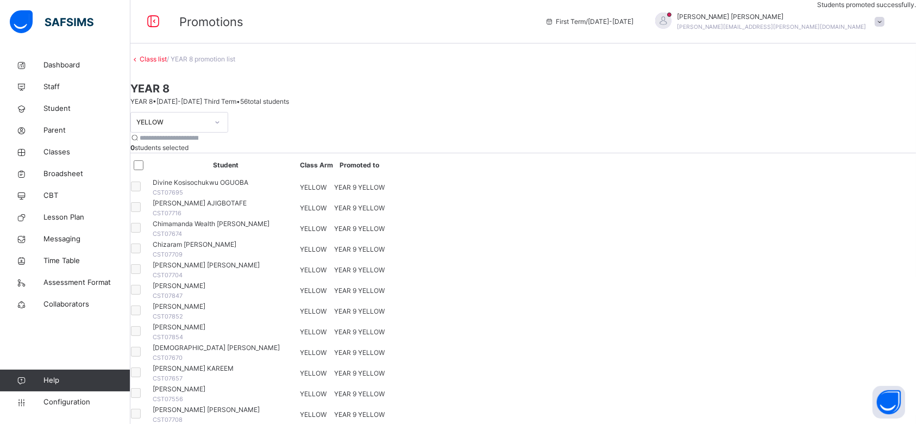
click at [227, 123] on div at bounding box center [217, 122] width 18 height 17
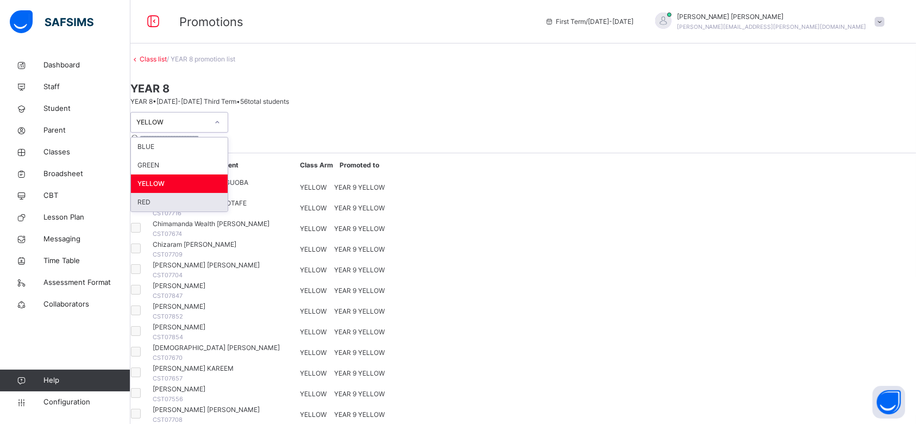
click at [189, 203] on div "RED" at bounding box center [179, 202] width 97 height 18
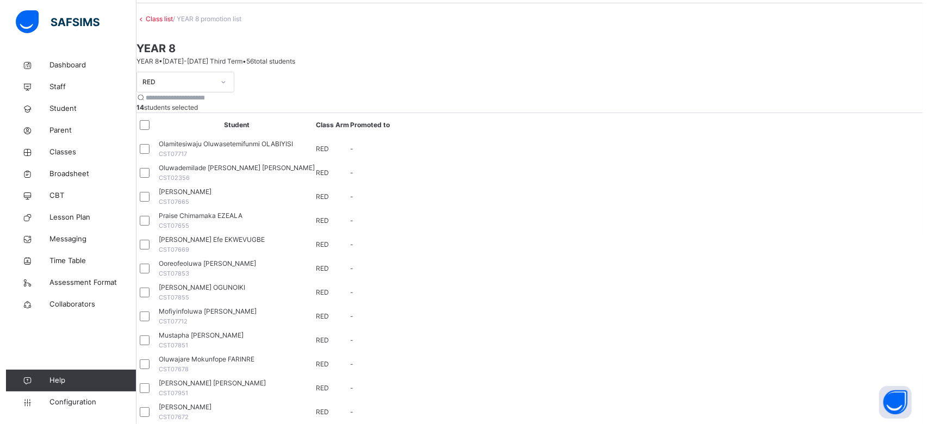
scroll to position [72, 0]
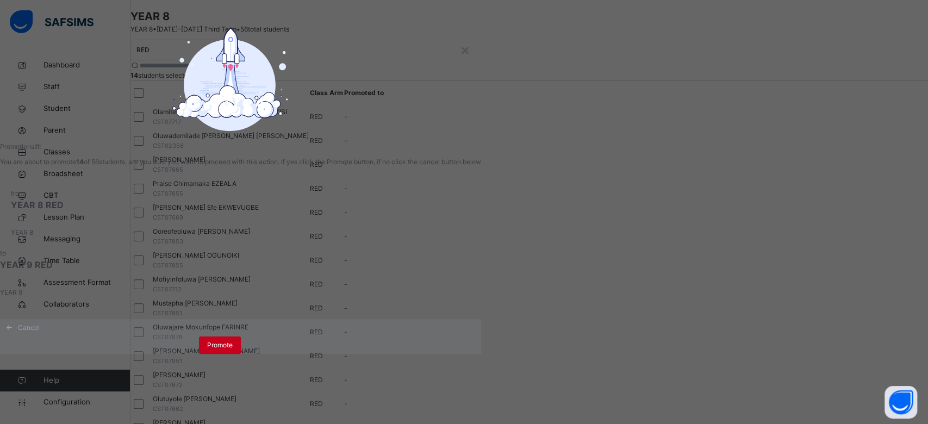
click at [233, 350] on span "Promote" at bounding box center [220, 345] width 26 height 10
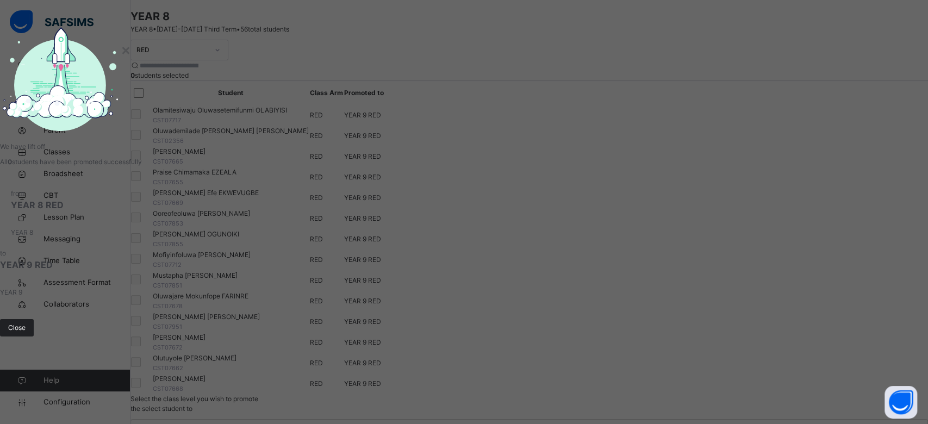
click at [26, 332] on span "Close" at bounding box center [16, 328] width 17 height 10
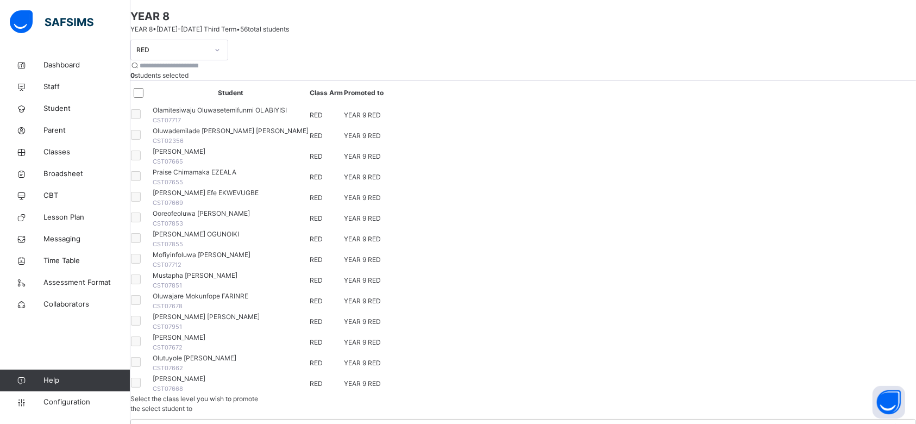
click at [221, 55] on icon at bounding box center [217, 50] width 7 height 11
click at [347, 40] on span at bounding box center [523, 36] width 786 height 5
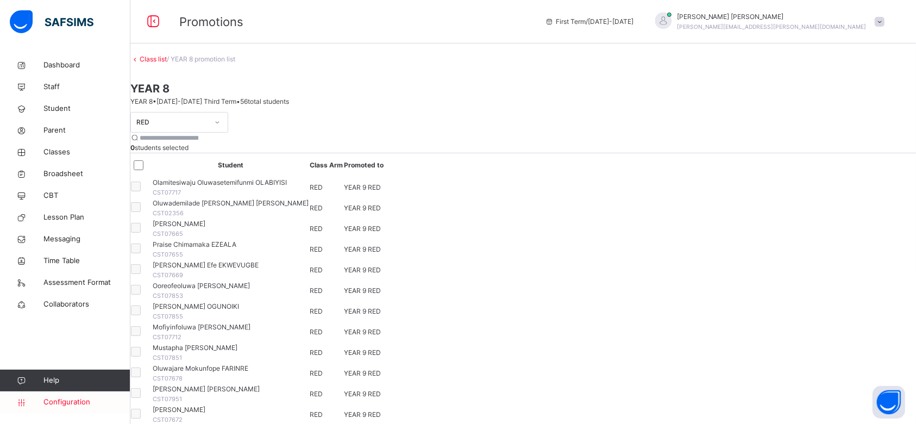
click at [60, 401] on span "Configuration" at bounding box center [86, 402] width 86 height 11
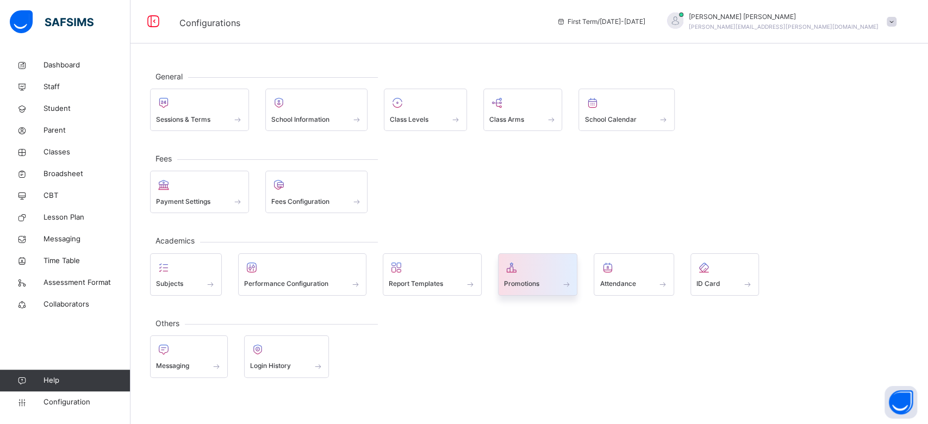
click at [553, 287] on div "Promotions" at bounding box center [538, 283] width 68 height 11
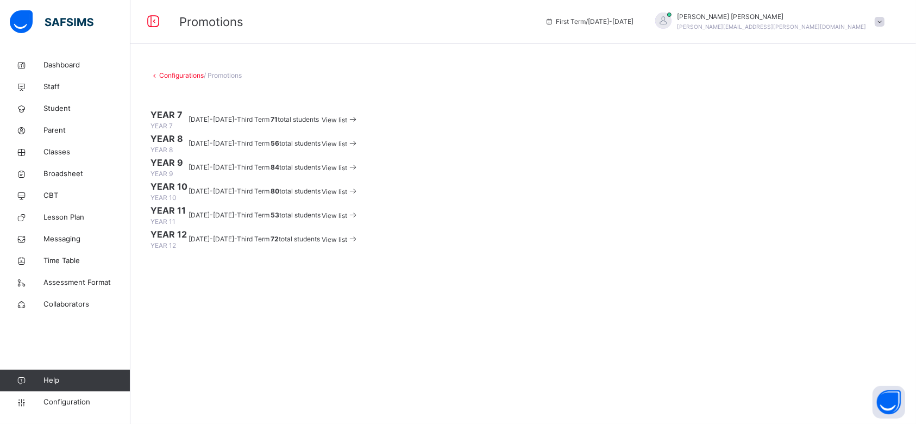
click at [347, 172] on span "View list" at bounding box center [335, 168] width 26 height 8
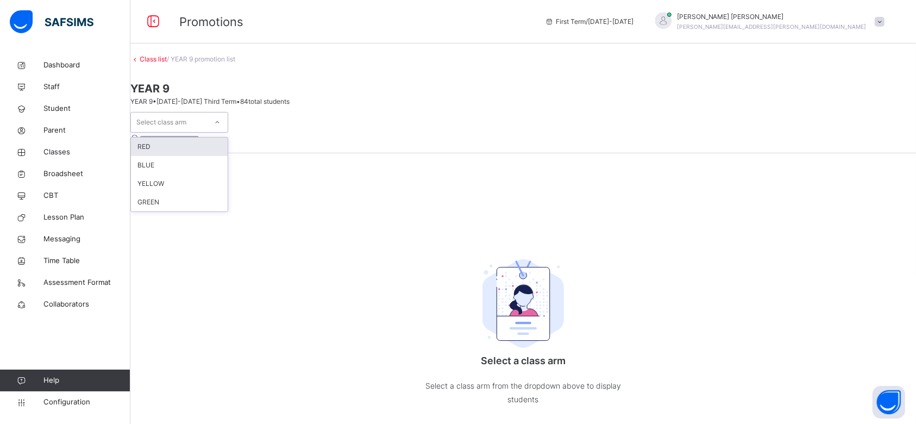
click at [227, 122] on div at bounding box center [217, 122] width 18 height 17
click at [206, 148] on div "RED" at bounding box center [179, 146] width 97 height 18
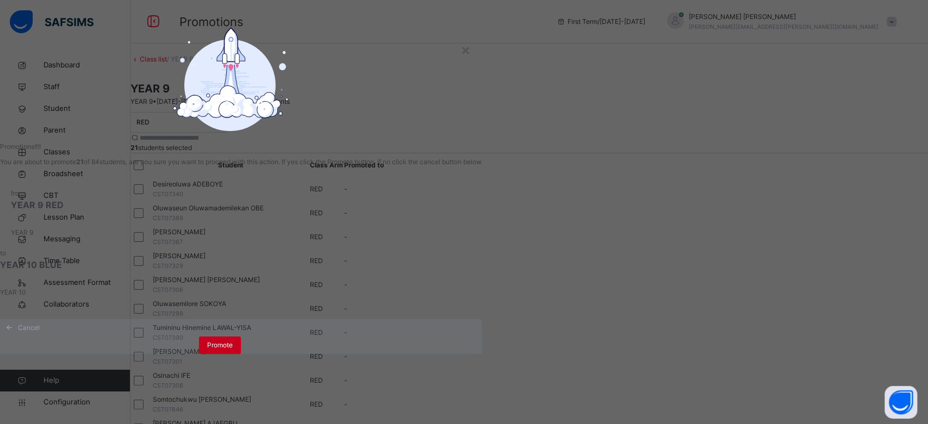
click at [233, 350] on span "Promote" at bounding box center [220, 345] width 26 height 10
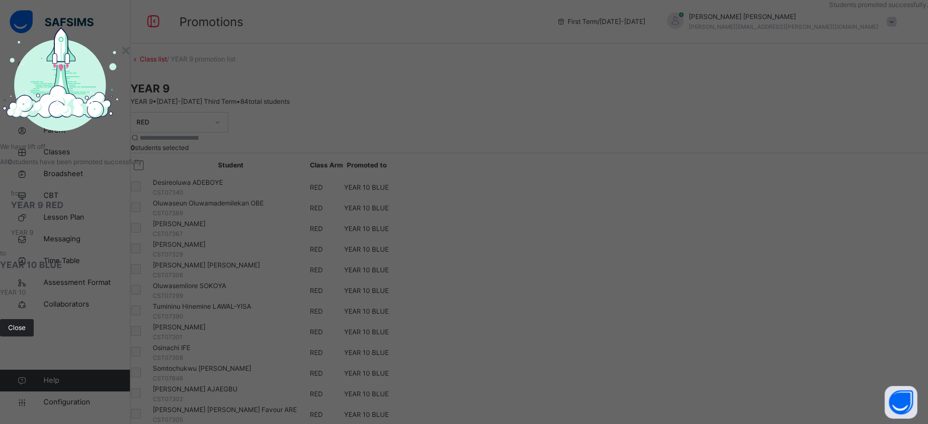
click at [26, 333] on span "Close" at bounding box center [16, 328] width 17 height 10
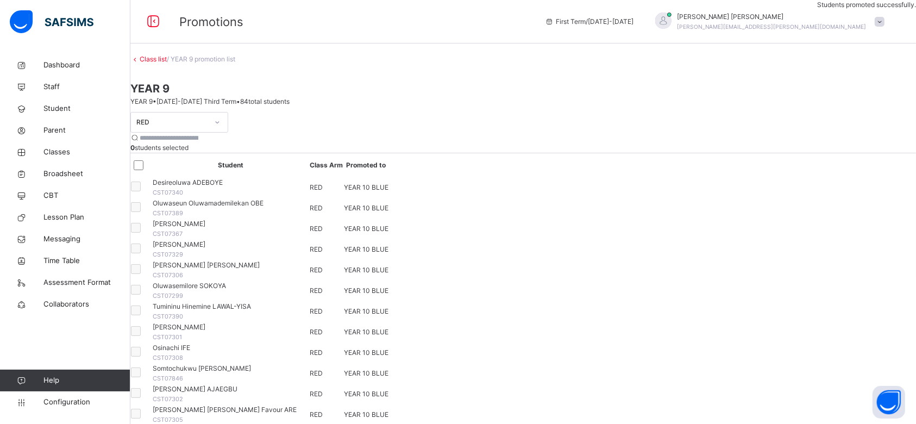
click at [208, 123] on div "RED" at bounding box center [172, 122] width 72 height 10
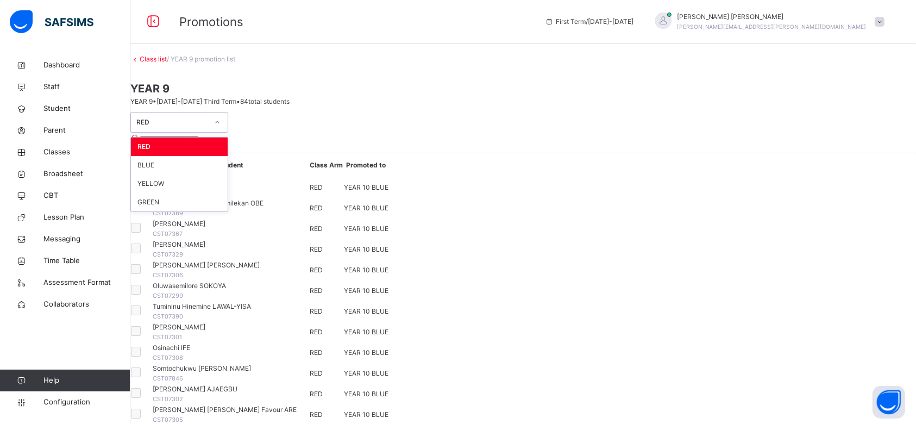
drag, startPoint x: 213, startPoint y: 167, endPoint x: 220, endPoint y: 150, distance: 18.8
click at [220, 150] on div "RED BLUE YELLOW GREEN" at bounding box center [179, 174] width 97 height 74
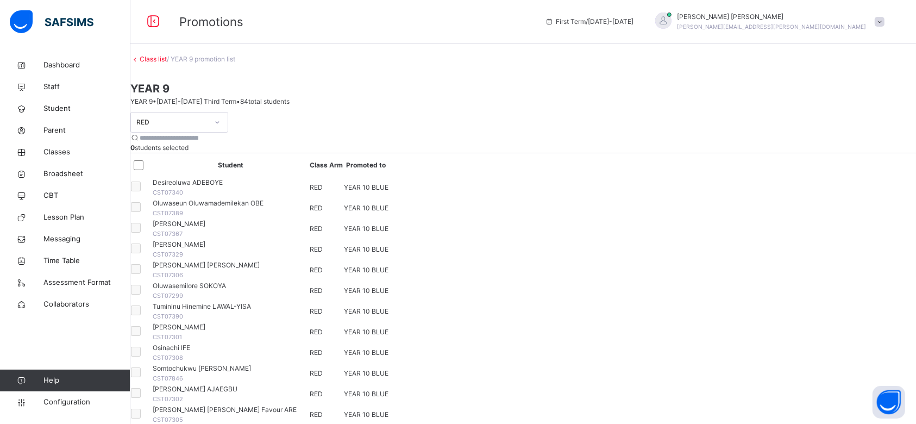
click at [304, 64] on div "Class list / YEAR 9 promotion list" at bounding box center [523, 59] width 786 height 10
click at [221, 126] on icon at bounding box center [217, 122] width 7 height 11
click at [61, 172] on span "Broadsheet" at bounding box center [86, 173] width 87 height 11
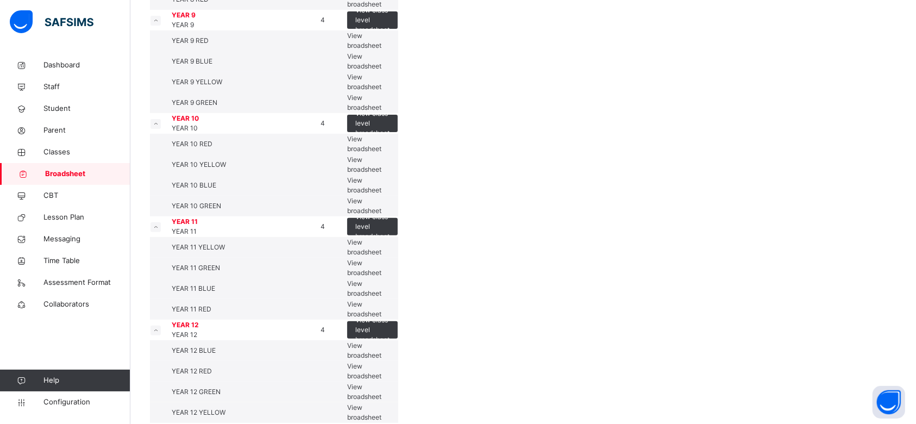
scroll to position [362, 0]
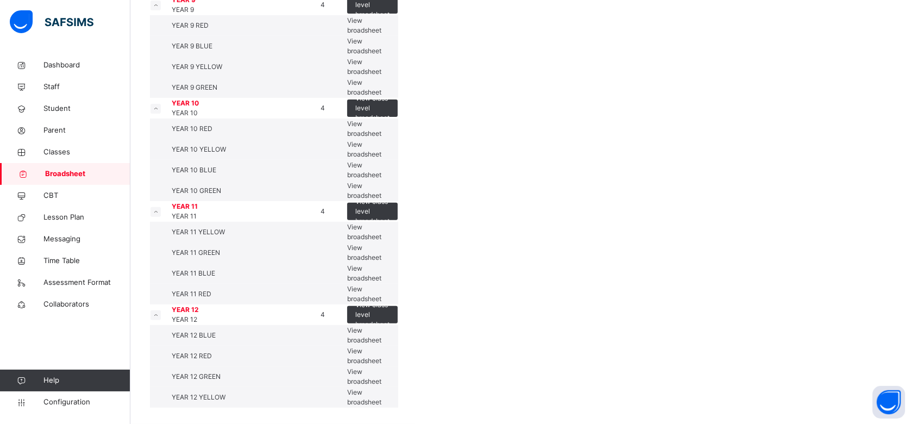
click at [381, 179] on span "View broadsheet" at bounding box center [364, 170] width 34 height 18
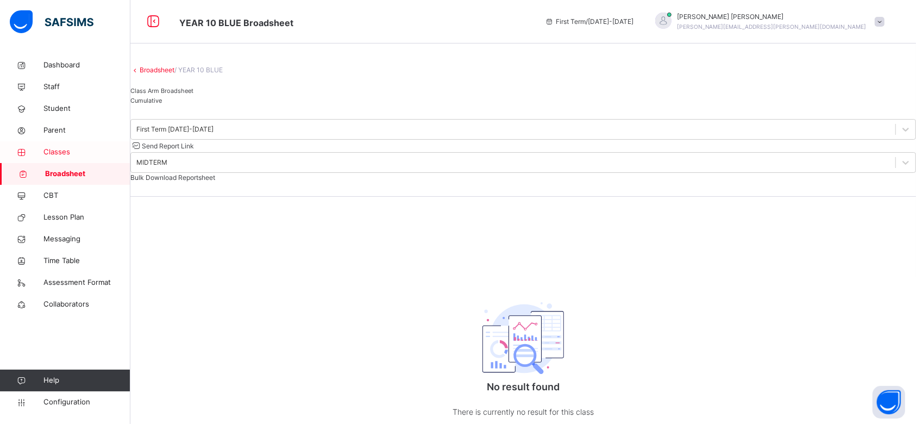
click at [54, 151] on span "Classes" at bounding box center [86, 152] width 87 height 11
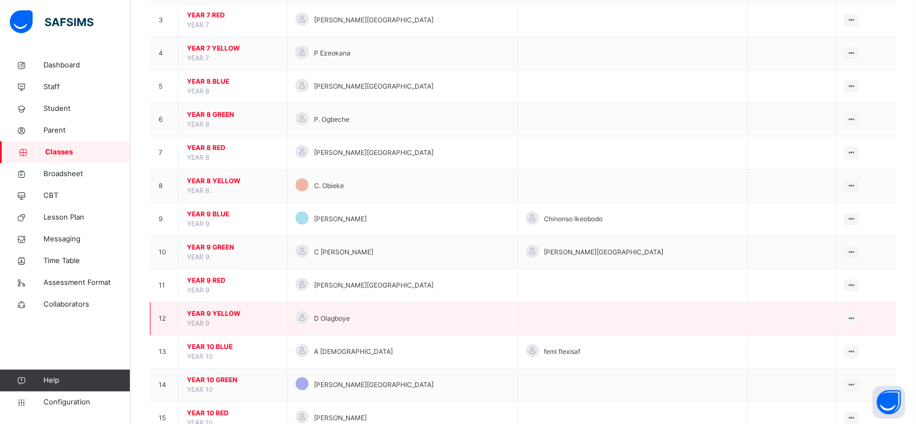
scroll to position [217, 0]
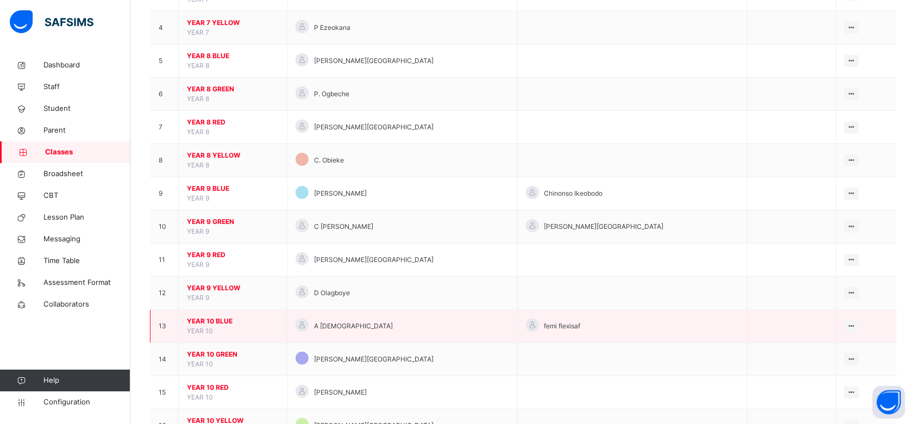
click at [217, 316] on span "YEAR 10 BLUE" at bounding box center [233, 321] width 92 height 10
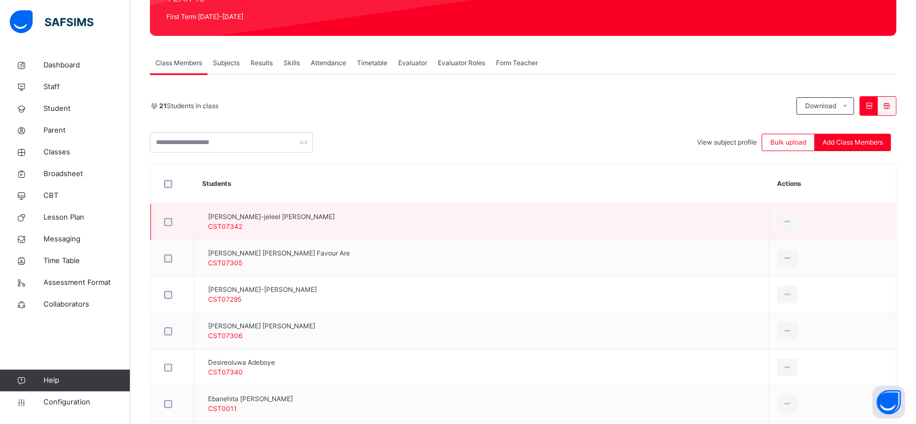
scroll to position [174, 0]
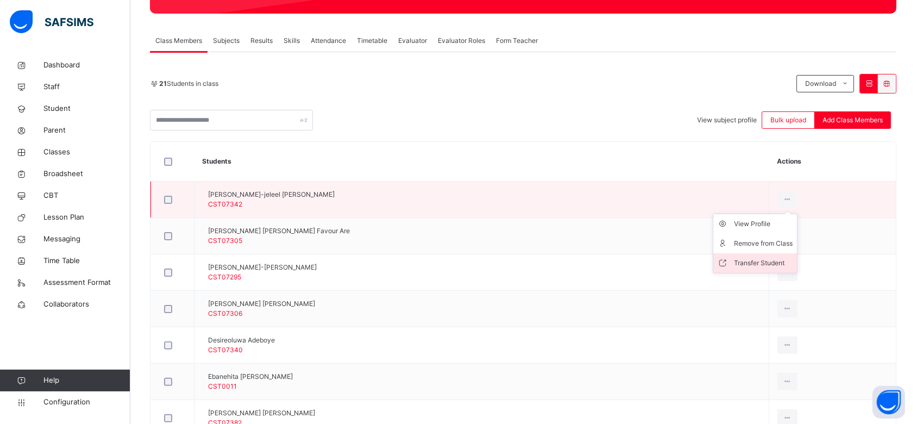
click at [766, 259] on div "Transfer Student" at bounding box center [763, 263] width 59 height 11
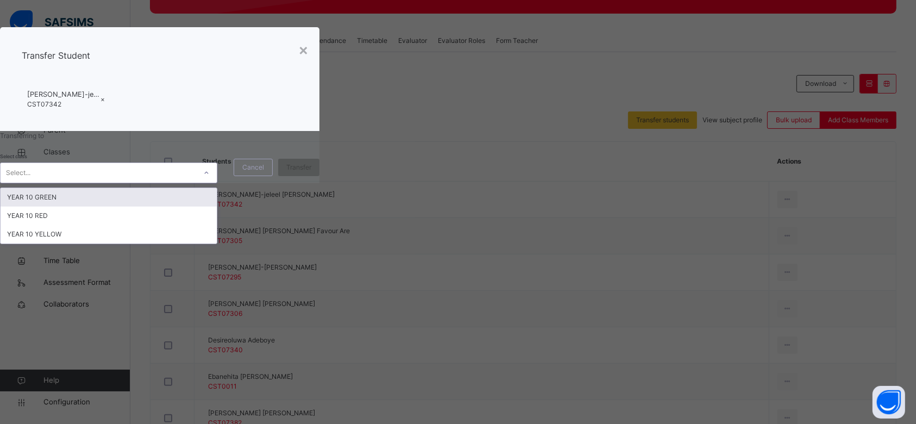
click at [196, 182] on div "Select..." at bounding box center [99, 173] width 196 height 17
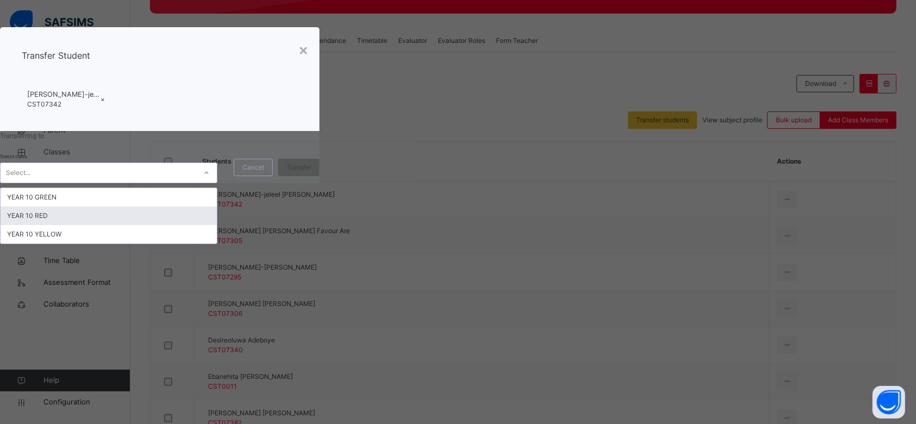
click at [217, 225] on div "YEAR 10 RED" at bounding box center [109, 216] width 216 height 18
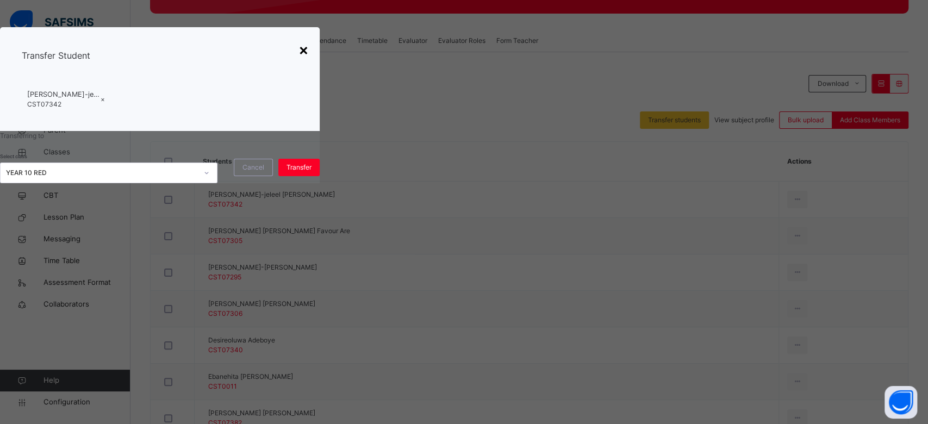
click at [309, 61] on div "×" at bounding box center [303, 49] width 10 height 23
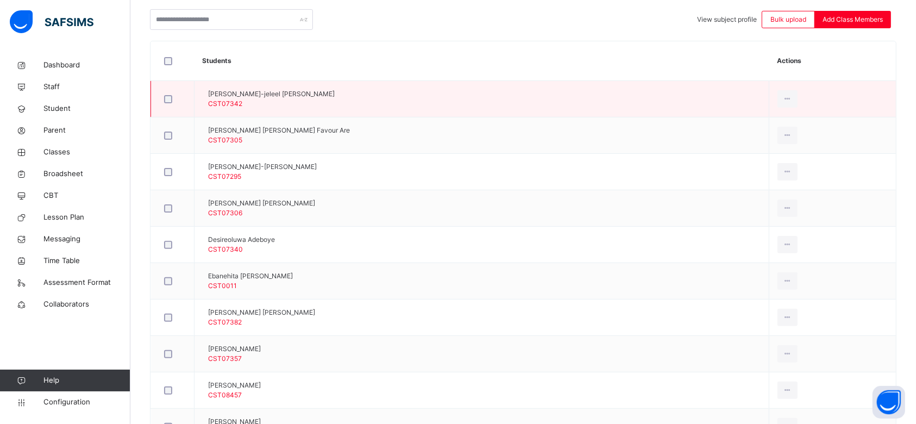
scroll to position [102, 0]
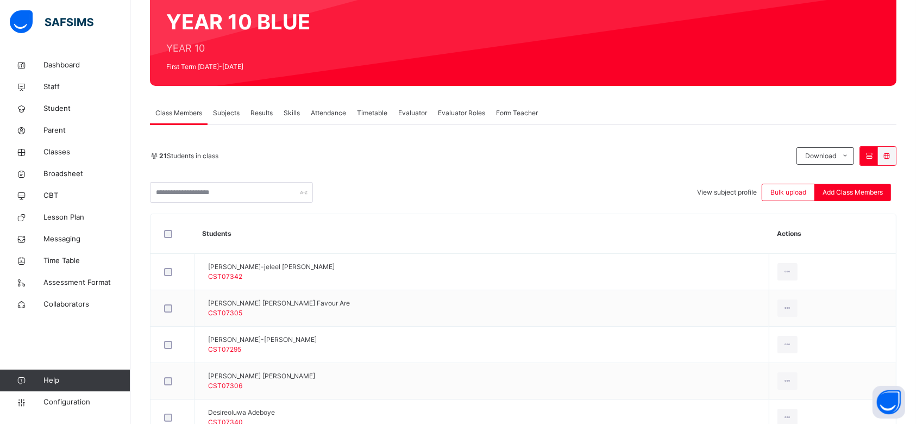
click at [172, 234] on div at bounding box center [173, 234] width 22 height 8
click at [658, 193] on span "Transfer students" at bounding box center [662, 192] width 53 height 10
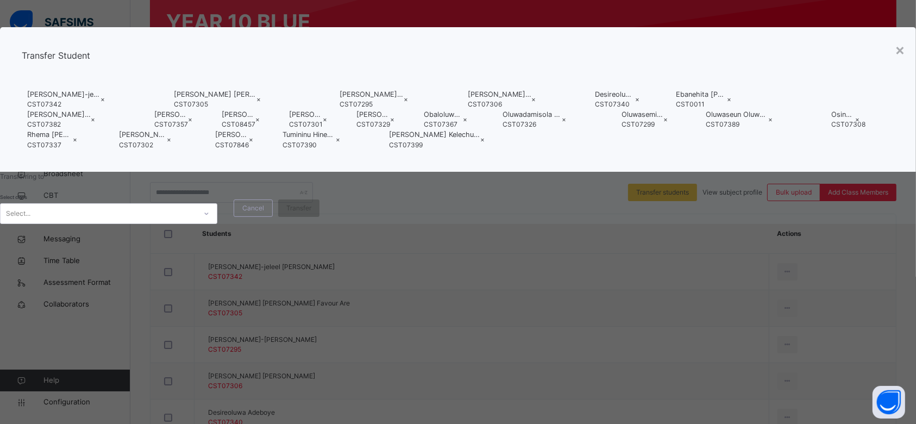
click at [217, 224] on div "Select..." at bounding box center [108, 213] width 217 height 21
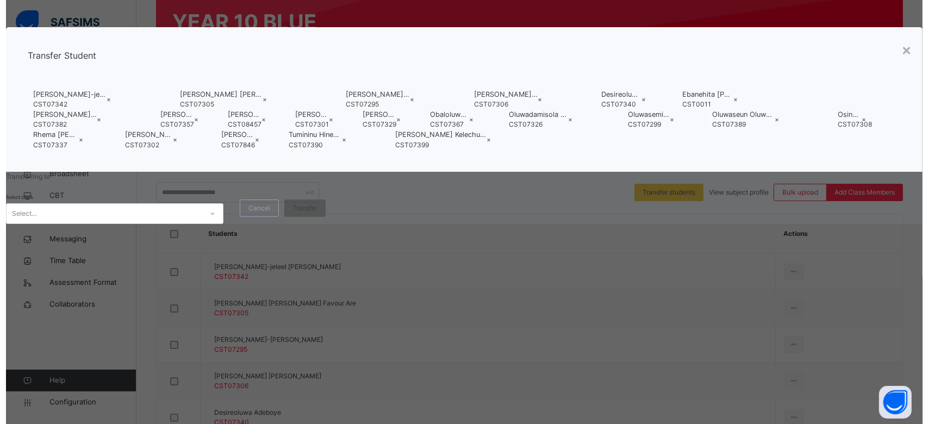
scroll to position [31, 0]
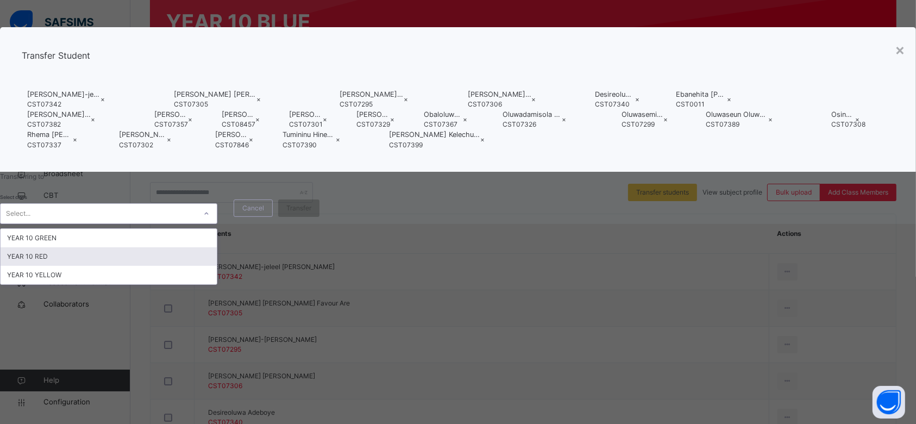
click at [217, 266] on div "YEAR 10 RED" at bounding box center [109, 256] width 216 height 18
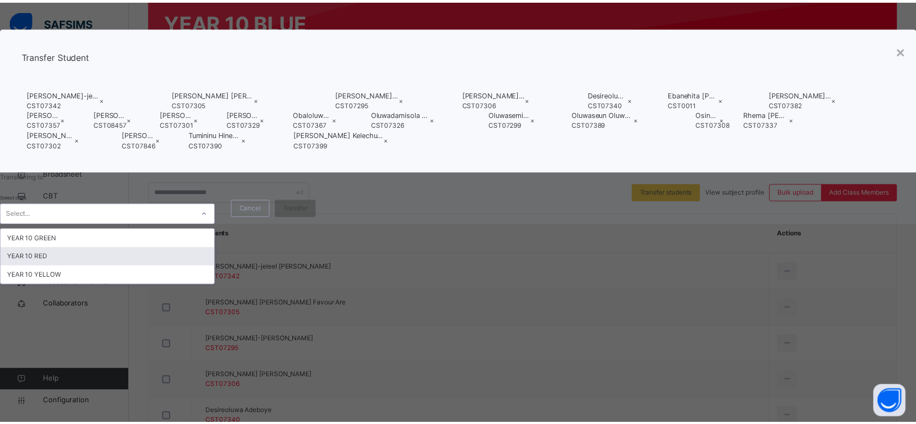
scroll to position [20, 0]
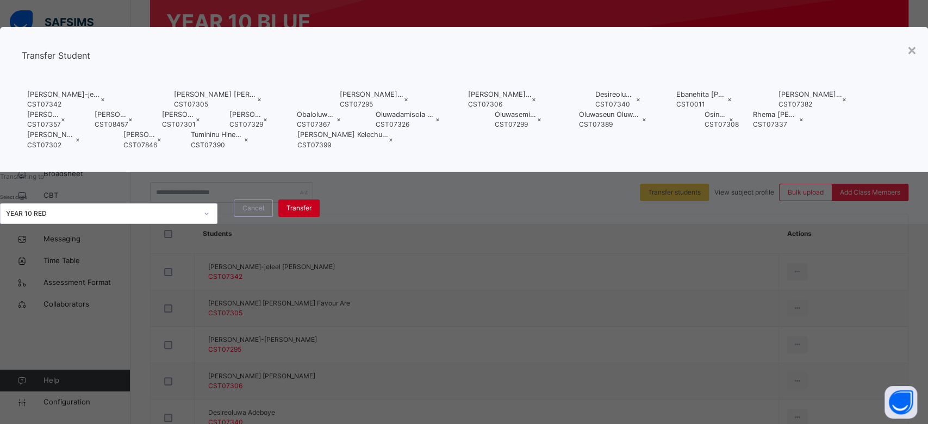
click at [311, 213] on span "Transfer" at bounding box center [298, 208] width 25 height 10
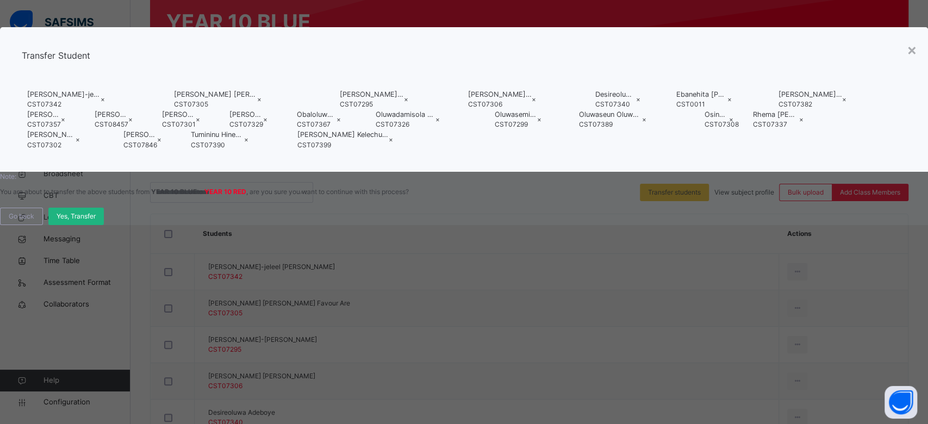
click at [96, 221] on span "Yes, Transfer" at bounding box center [76, 216] width 39 height 10
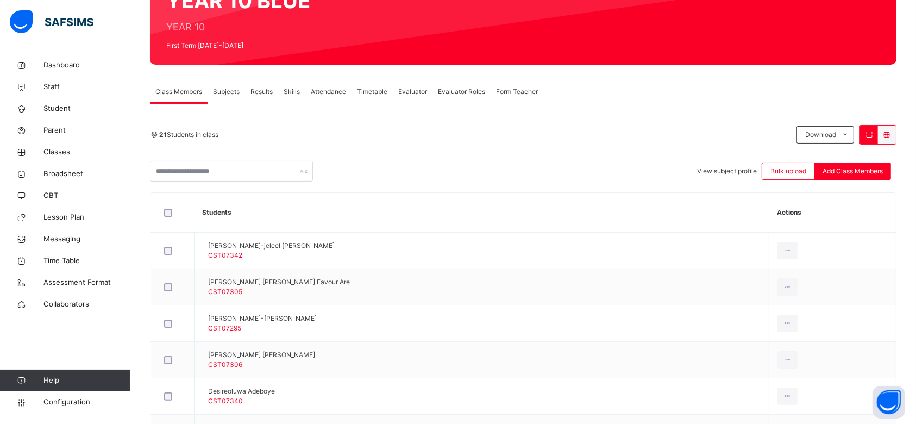
scroll to position [0, 0]
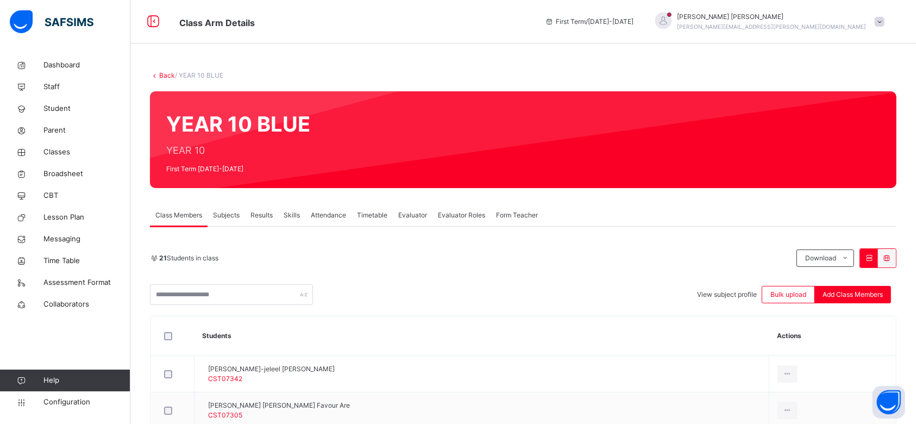
click at [223, 215] on span "Subjects" at bounding box center [226, 215] width 27 height 10
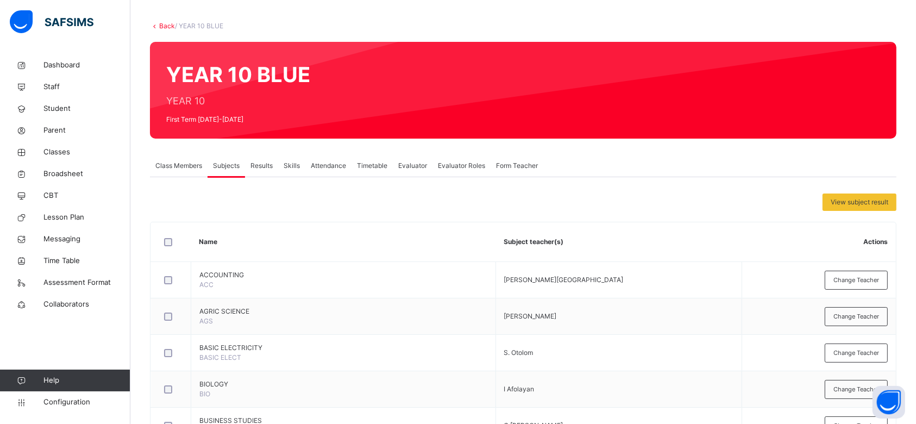
scroll to position [72, 0]
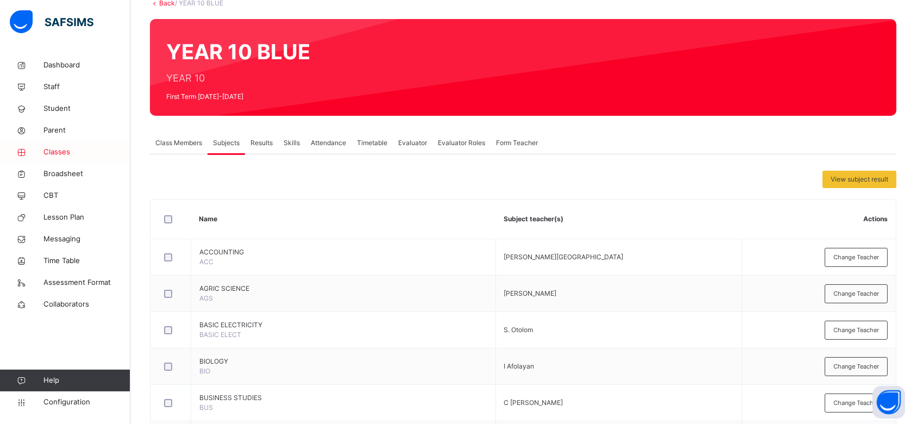
click at [61, 154] on span "Classes" at bounding box center [86, 152] width 87 height 11
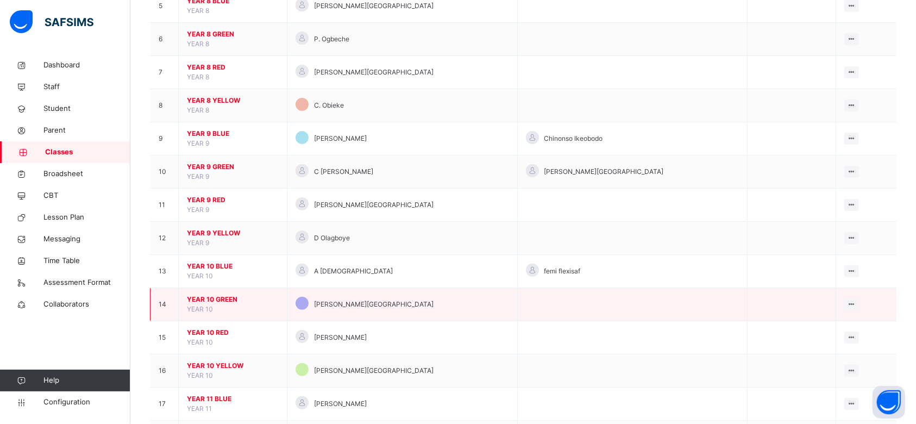
scroll to position [290, 0]
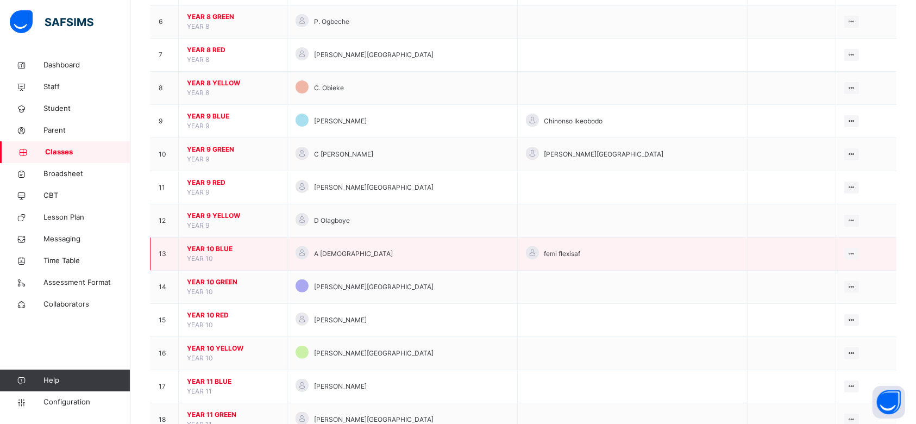
click at [209, 246] on span "YEAR 10 BLUE" at bounding box center [233, 249] width 92 height 10
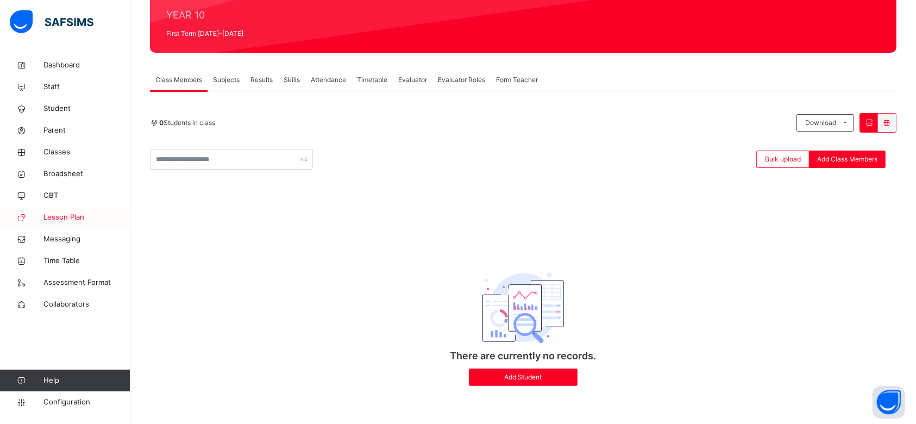
scroll to position [136, 0]
click at [55, 151] on span "Classes" at bounding box center [86, 152] width 87 height 11
